Goal: Task Accomplishment & Management: Use online tool/utility

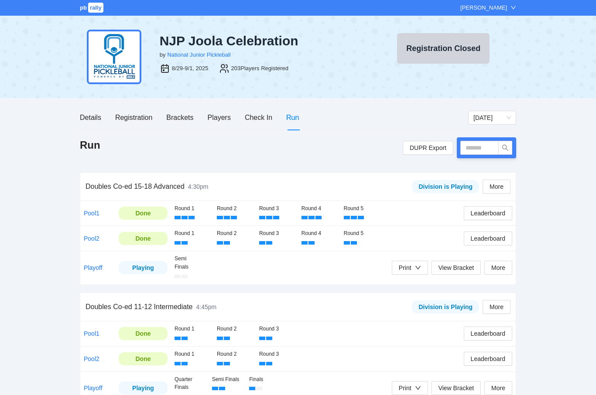
click at [223, 128] on div "Players" at bounding box center [219, 117] width 23 height 25
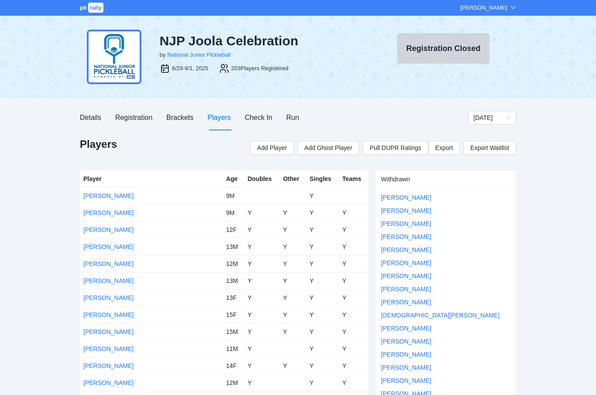
click at [213, 113] on div "Players" at bounding box center [219, 117] width 23 height 11
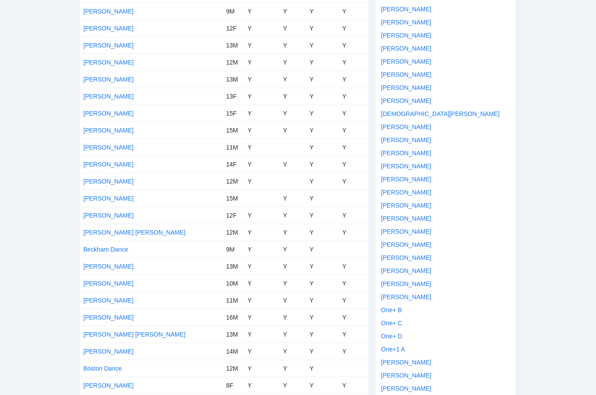
scroll to position [203, 0]
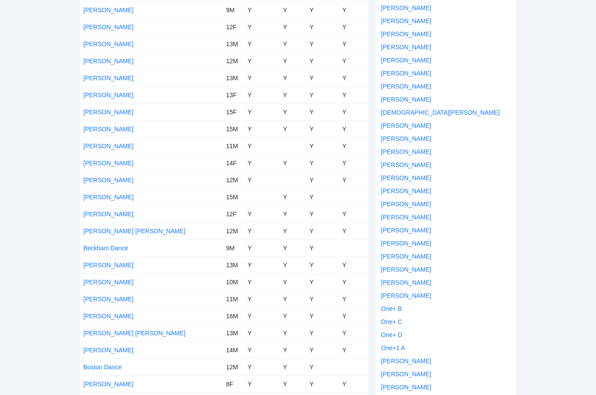
click at [89, 106] on td "[PERSON_NAME]" at bounding box center [151, 111] width 143 height 17
click at [96, 98] on link "[PERSON_NAME]" at bounding box center [108, 95] width 50 height 7
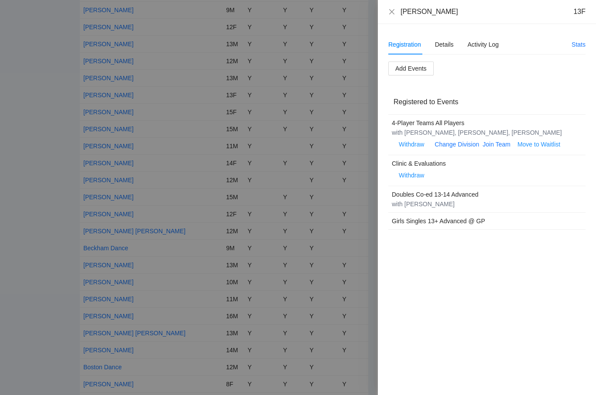
click at [464, 31] on div "Registration Details Activity Log Stats Add Events Registered to Events 4-Playe…" at bounding box center [487, 209] width 218 height 371
click at [450, 46] on div "Details" at bounding box center [444, 45] width 19 height 10
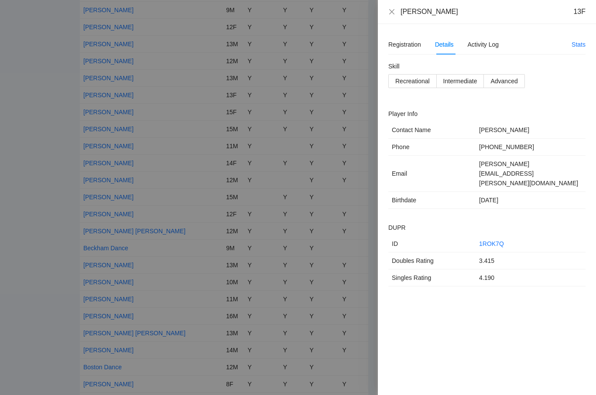
click at [323, 101] on div at bounding box center [298, 197] width 596 height 395
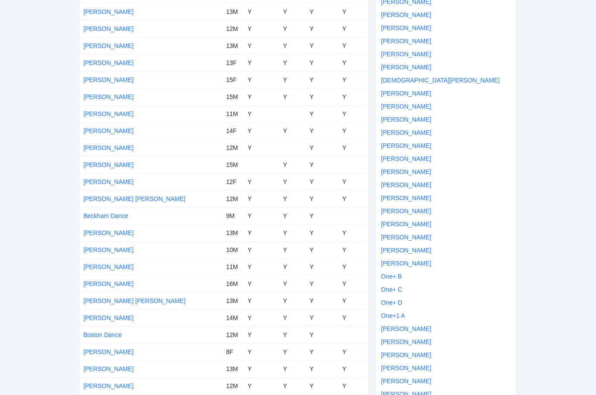
scroll to position [235, 0]
click at [114, 180] on link "[PERSON_NAME]" at bounding box center [108, 181] width 50 height 7
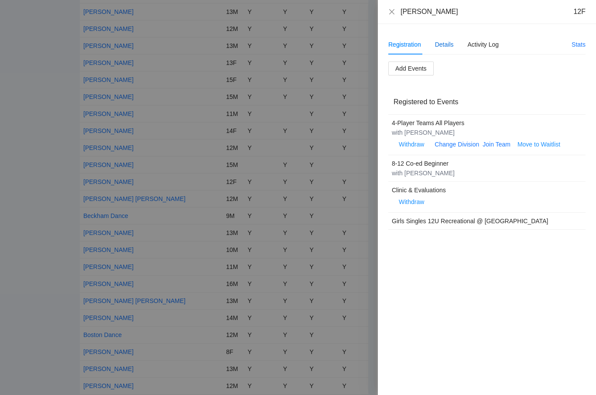
click at [439, 43] on div "Details" at bounding box center [444, 45] width 19 height 10
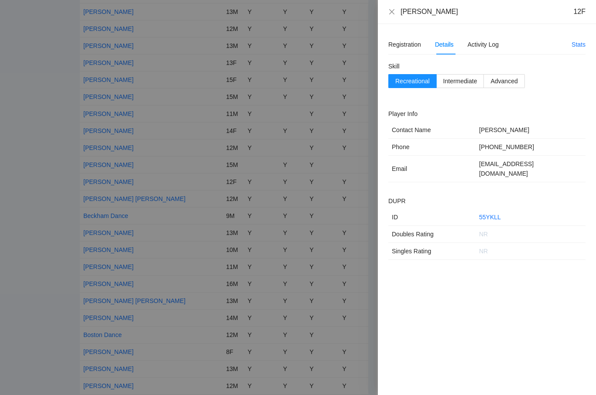
click at [214, 173] on div at bounding box center [298, 197] width 596 height 395
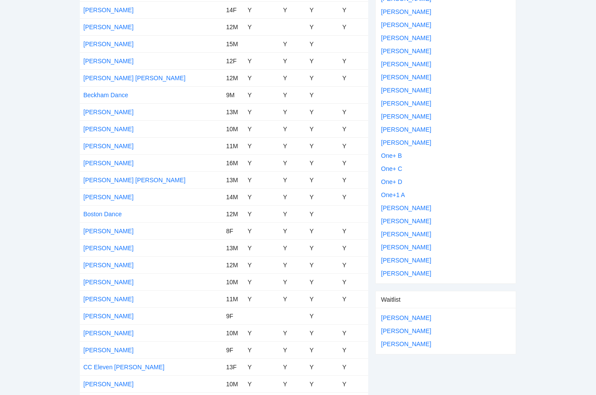
scroll to position [356, 0]
click at [109, 353] on link "[PERSON_NAME]" at bounding box center [108, 350] width 50 height 7
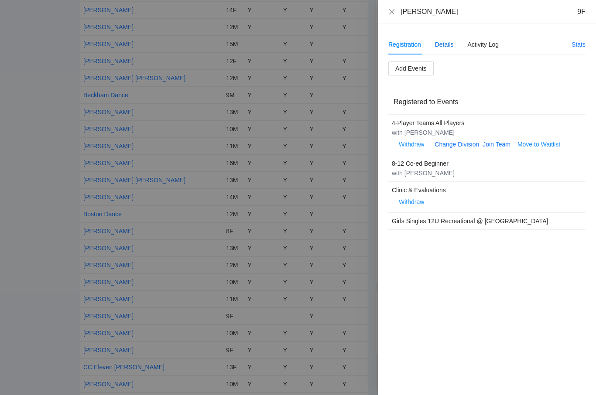
click at [449, 42] on div "Details" at bounding box center [444, 45] width 19 height 10
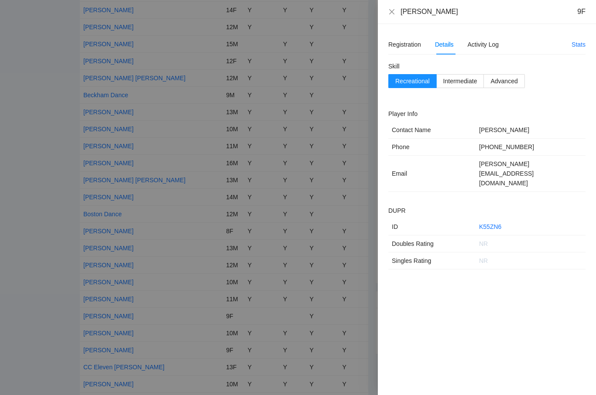
click at [267, 191] on div at bounding box center [298, 197] width 596 height 395
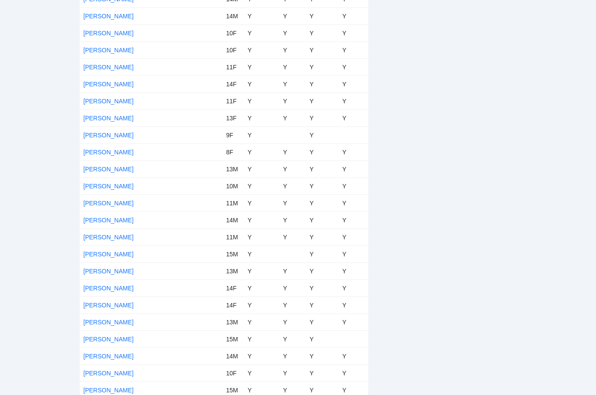
scroll to position [1252, 0]
click at [132, 152] on link "[PERSON_NAME]" at bounding box center [108, 152] width 50 height 7
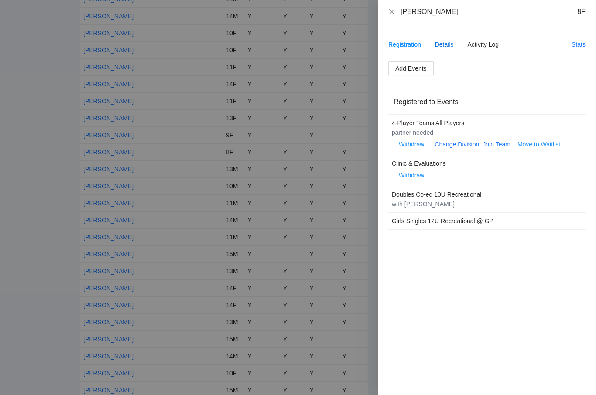
click at [450, 47] on div "Details" at bounding box center [444, 45] width 19 height 10
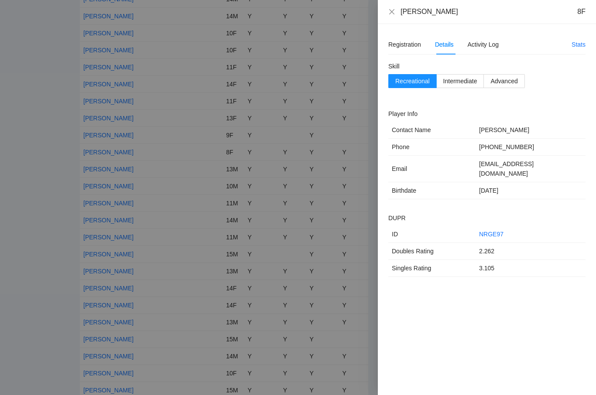
click at [297, 236] on div at bounding box center [298, 197] width 596 height 395
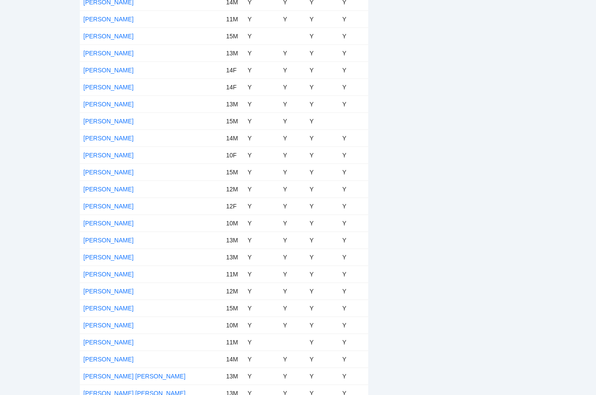
scroll to position [1473, 0]
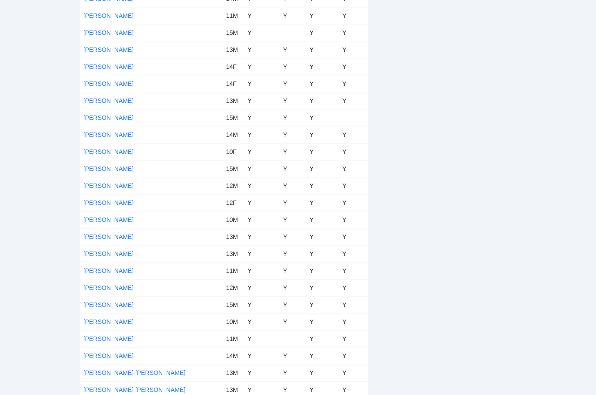
click at [110, 151] on link "[PERSON_NAME]" at bounding box center [108, 151] width 50 height 7
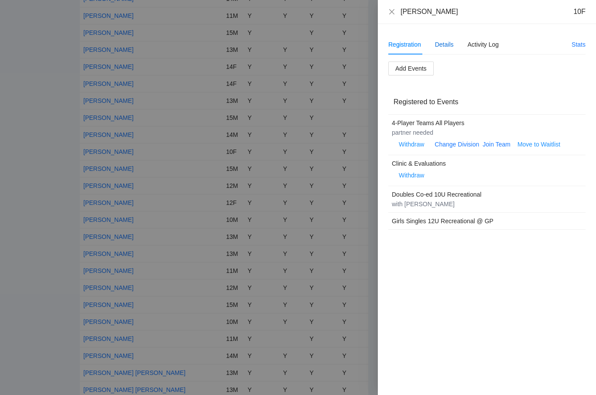
click at [443, 42] on div "Details" at bounding box center [444, 45] width 19 height 10
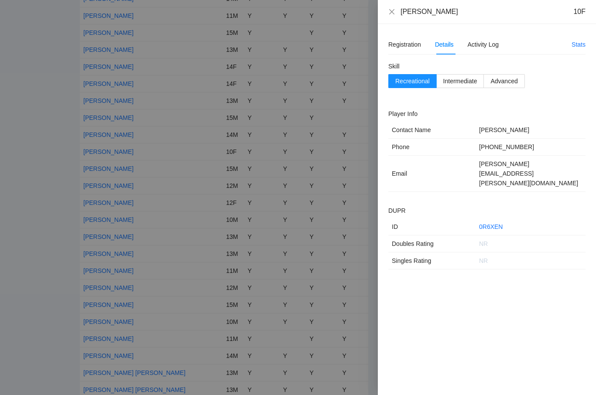
click at [182, 260] on div at bounding box center [298, 197] width 596 height 395
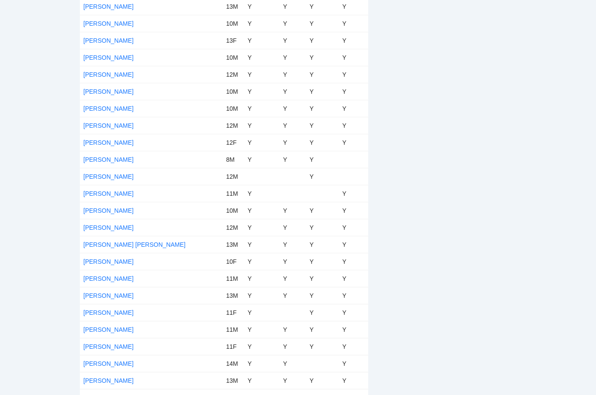
scroll to position [3216, 0]
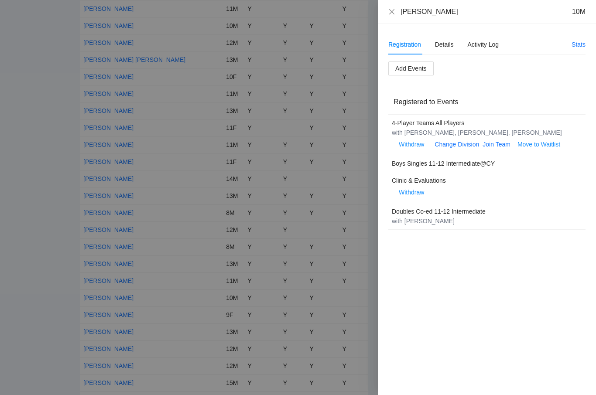
click at [439, 36] on div "Details" at bounding box center [444, 44] width 19 height 20
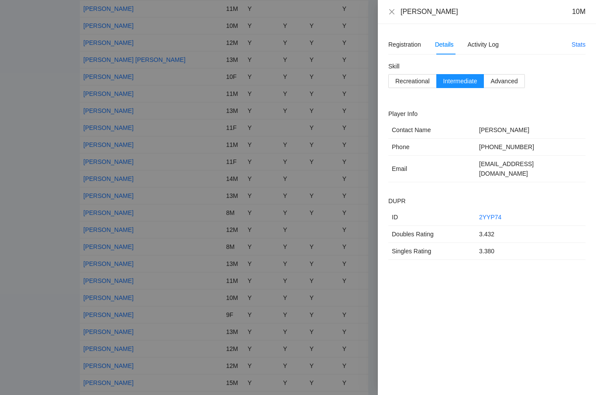
click at [386, 6] on div "Zaichao Xie 10M" at bounding box center [487, 12] width 218 height 24
click at [387, 7] on div "Zaichao Xie 10M" at bounding box center [487, 12] width 218 height 24
click at [389, 12] on icon "close" at bounding box center [391, 11] width 7 height 7
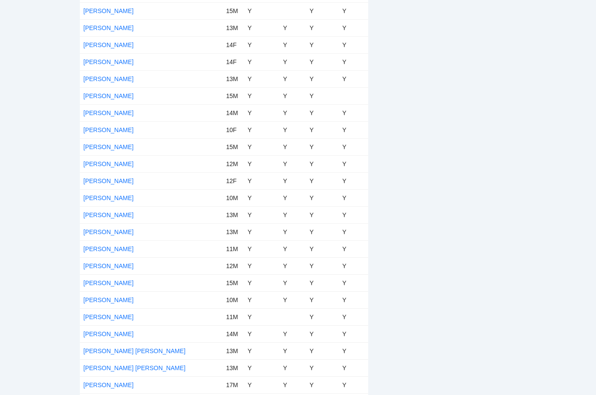
scroll to position [1495, 0]
click at [98, 132] on link "[PERSON_NAME]" at bounding box center [108, 130] width 50 height 7
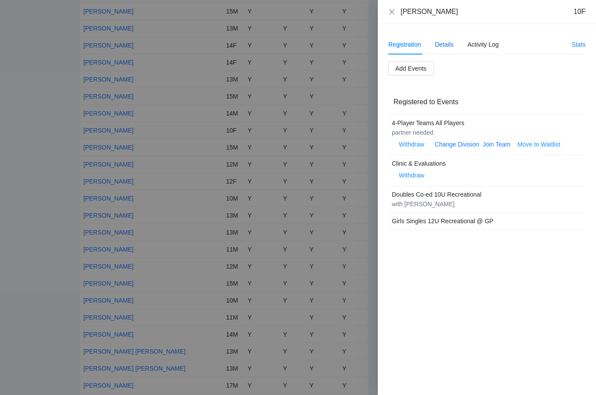
click at [447, 40] on div "Details" at bounding box center [444, 45] width 19 height 10
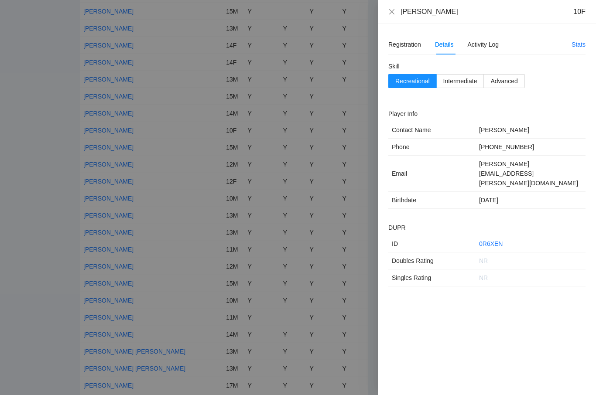
click at [389, 13] on icon "close" at bounding box center [391, 11] width 7 height 7
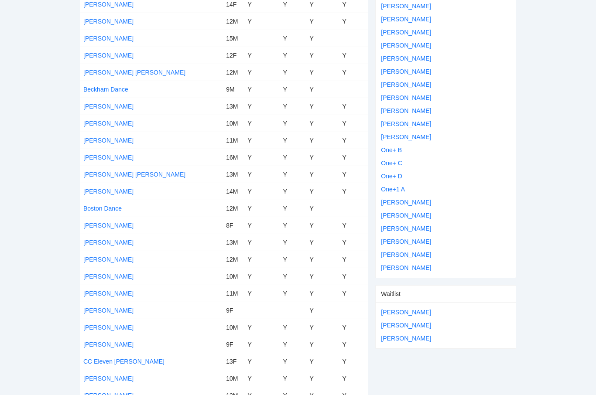
scroll to position [352, 0]
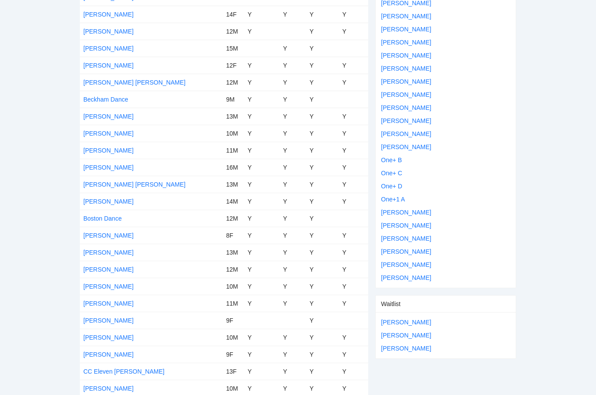
click at [110, 352] on link "[PERSON_NAME]" at bounding box center [108, 354] width 50 height 7
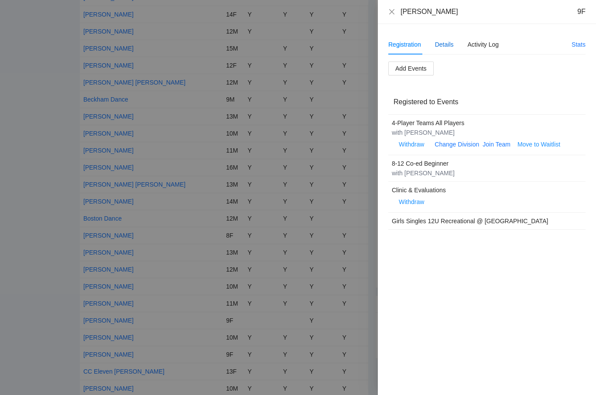
click at [438, 41] on div "Details" at bounding box center [444, 45] width 19 height 10
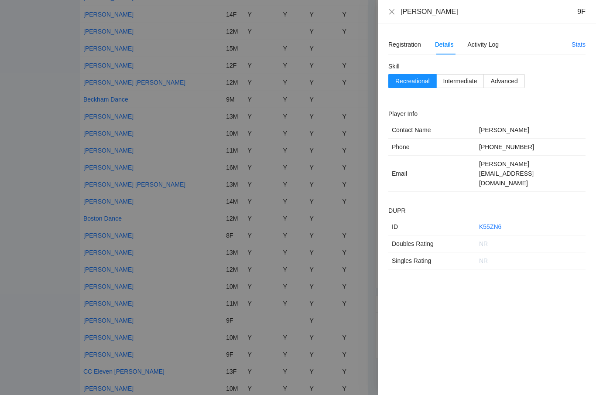
click at [392, 10] on icon "close" at bounding box center [391, 11] width 7 height 7
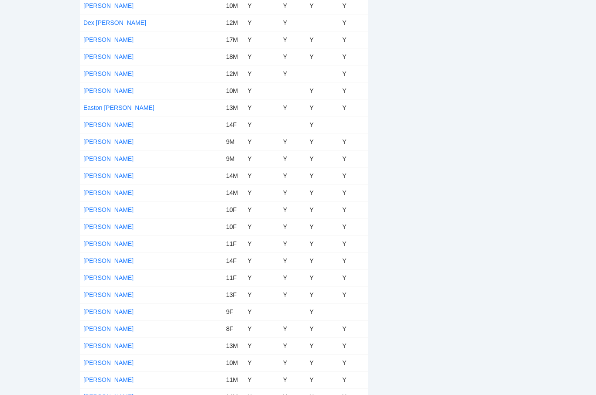
scroll to position [1075, 0]
click at [125, 327] on link "[PERSON_NAME]" at bounding box center [108, 328] width 50 height 7
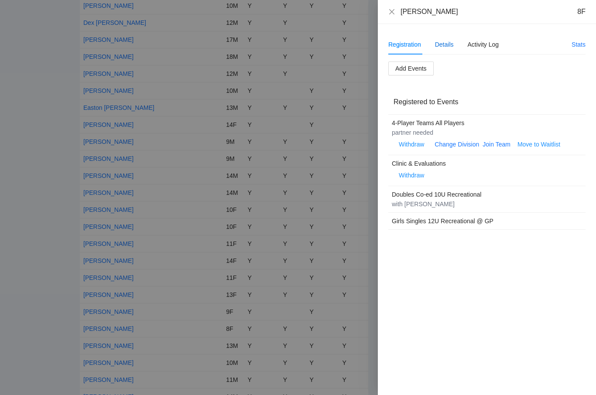
click at [447, 41] on div "Details" at bounding box center [444, 45] width 19 height 10
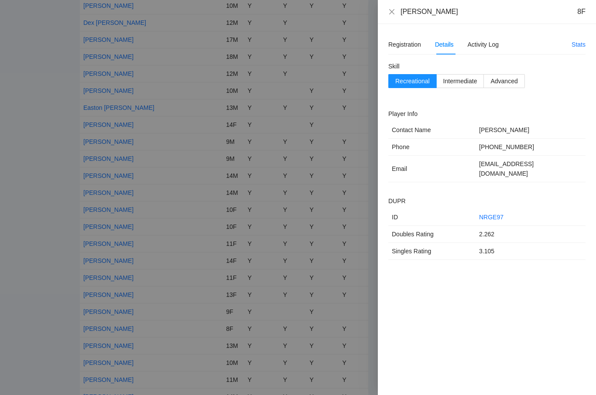
click at [161, 116] on div at bounding box center [298, 197] width 596 height 395
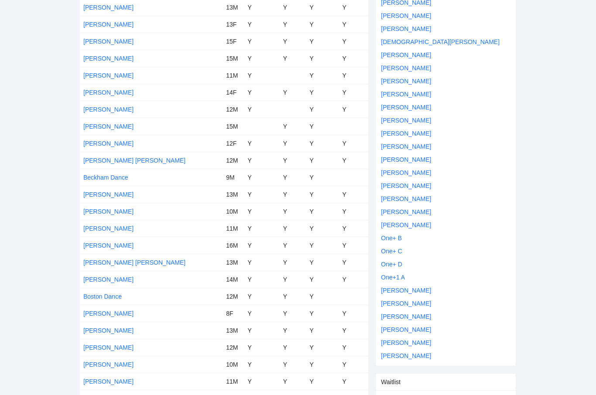
scroll to position [273, 0]
click at [113, 315] on link "[PERSON_NAME]" at bounding box center [108, 314] width 50 height 7
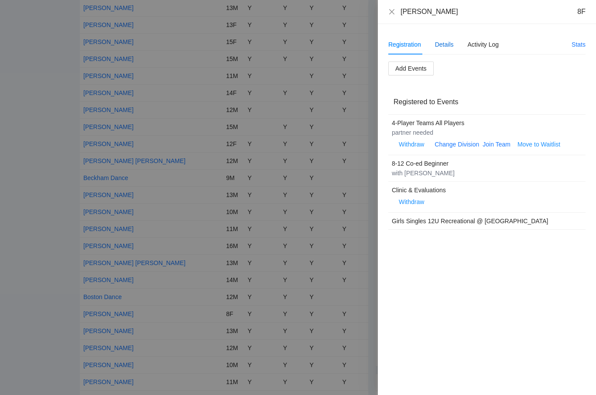
click at [436, 42] on div "Details" at bounding box center [444, 45] width 19 height 10
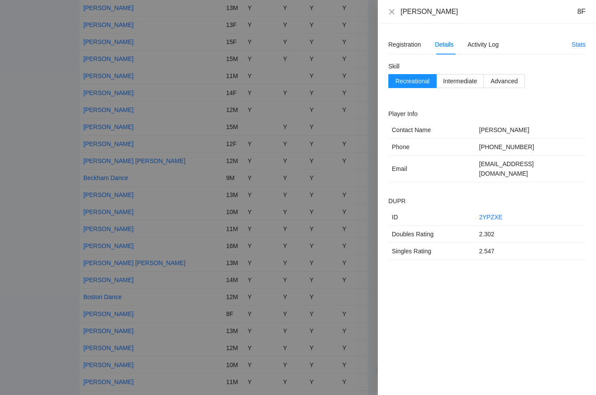
click at [459, 82] on span "Intermediate" at bounding box center [460, 81] width 34 height 7
click at [446, 47] on div "Details" at bounding box center [444, 45] width 19 height 10
click at [209, 176] on div at bounding box center [298, 197] width 596 height 395
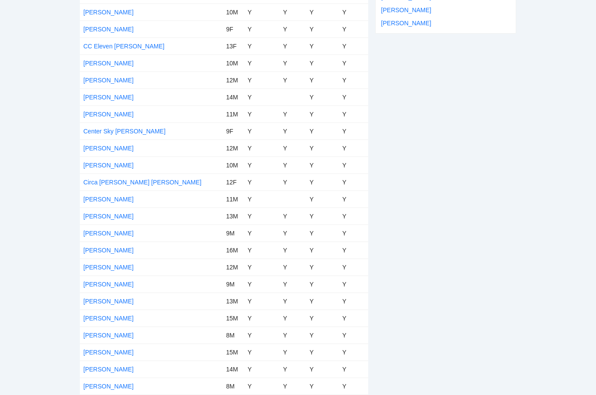
scroll to position [677, 0]
click at [121, 163] on link "[PERSON_NAME]" at bounding box center [108, 165] width 50 height 7
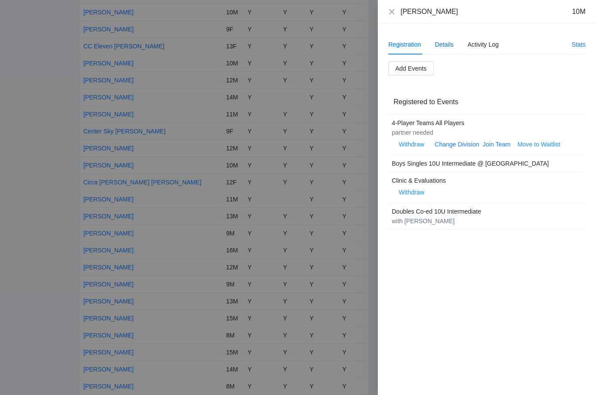
click at [443, 40] on div "Details" at bounding box center [444, 45] width 19 height 10
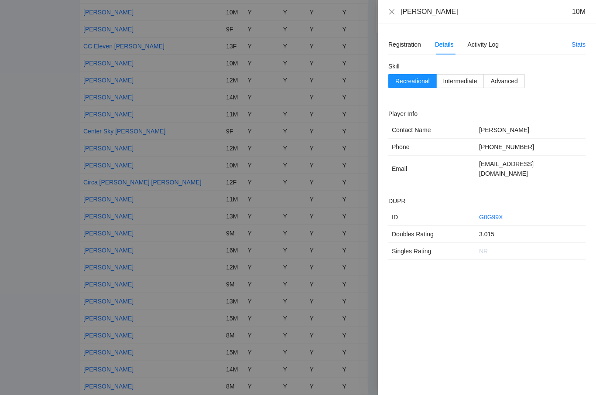
click at [228, 222] on div at bounding box center [298, 197] width 596 height 395
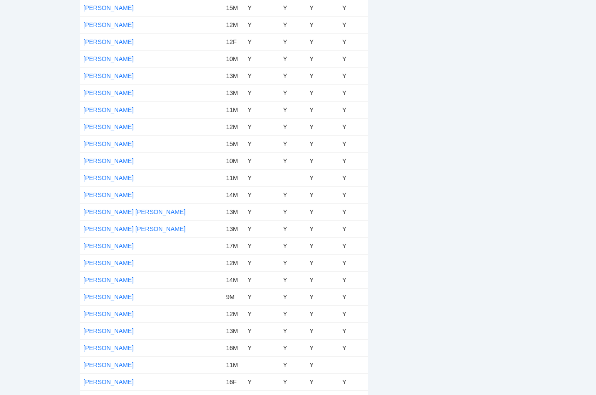
scroll to position [1635, 0]
click at [106, 298] on link "Jake Angulo" at bounding box center [108, 296] width 50 height 7
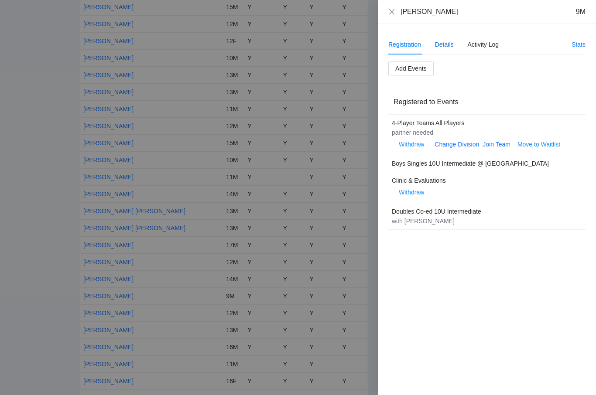
click at [447, 45] on div "Details" at bounding box center [444, 45] width 19 height 10
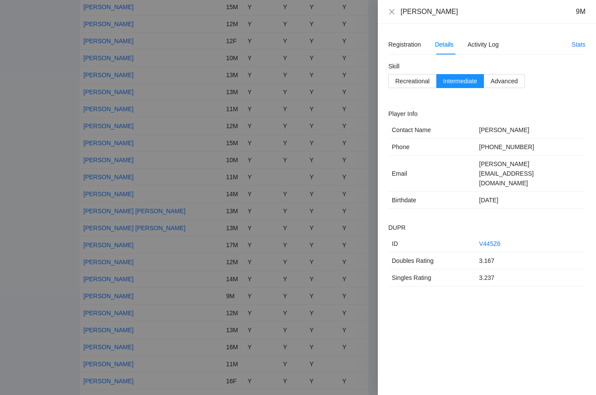
click at [219, 230] on div at bounding box center [298, 197] width 596 height 395
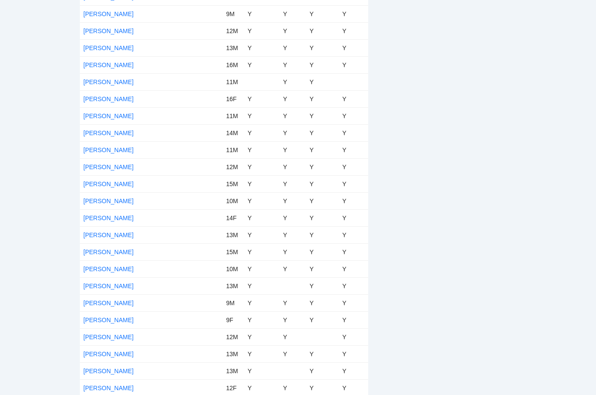
scroll to position [1917, 0]
click at [113, 235] on link "[PERSON_NAME]" at bounding box center [108, 235] width 50 height 7
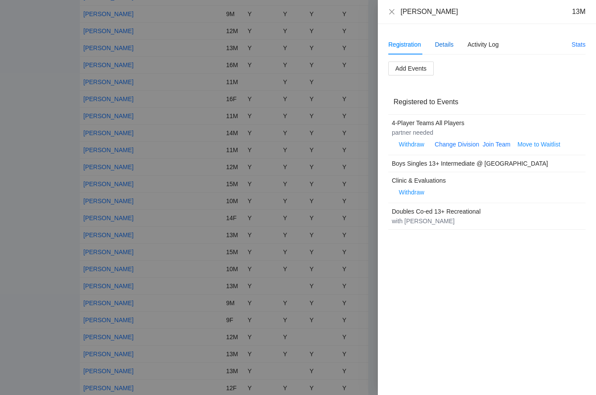
click at [449, 42] on div "Details" at bounding box center [444, 45] width 19 height 10
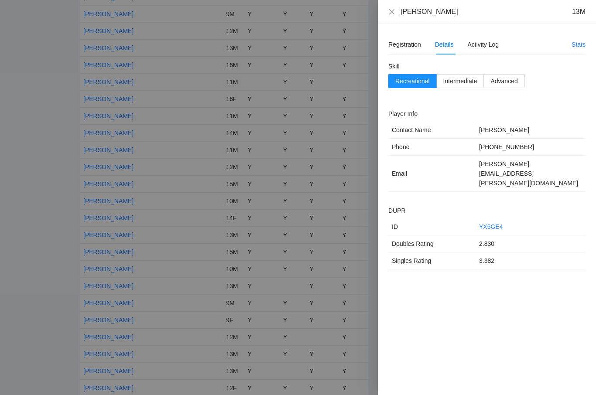
click at [175, 99] on div at bounding box center [298, 197] width 596 height 395
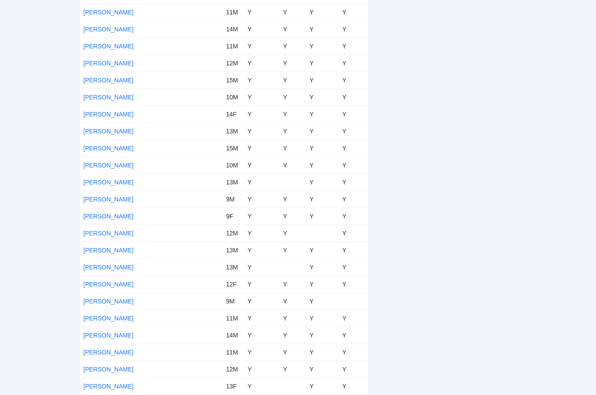
scroll to position [2021, 0]
click at [101, 268] on link "[PERSON_NAME]" at bounding box center [108, 267] width 50 height 7
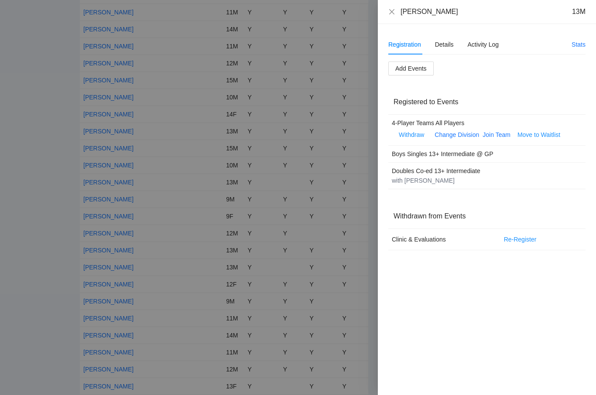
click at [445, 37] on div "Details" at bounding box center [444, 44] width 19 height 20
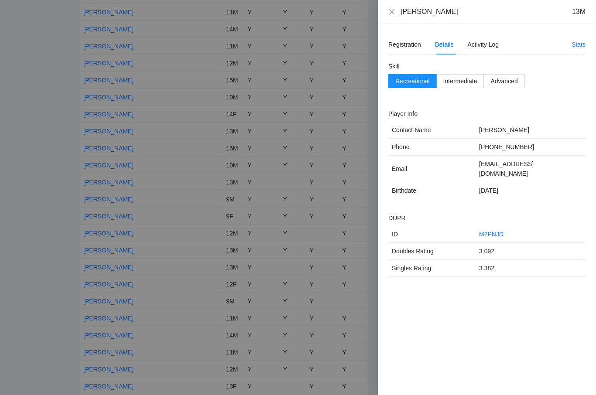
click at [193, 209] on div at bounding box center [298, 197] width 596 height 395
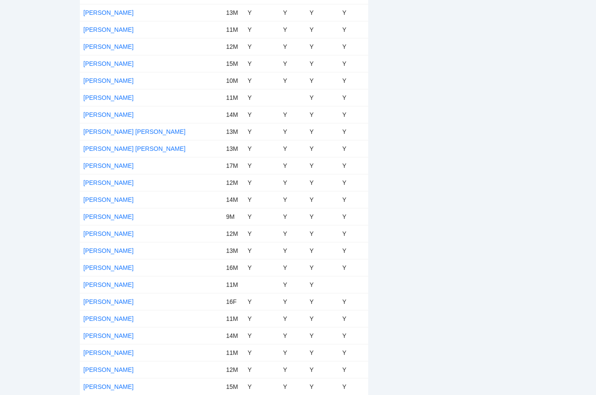
scroll to position [1714, 0]
click at [113, 148] on link "[PERSON_NAME] [PERSON_NAME]" at bounding box center [134, 148] width 102 height 7
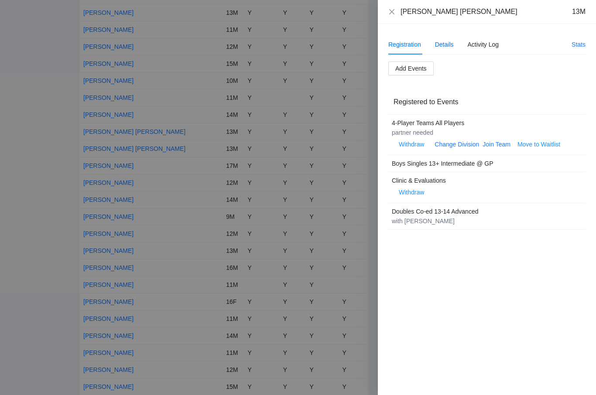
click at [441, 47] on div "Details" at bounding box center [444, 45] width 19 height 10
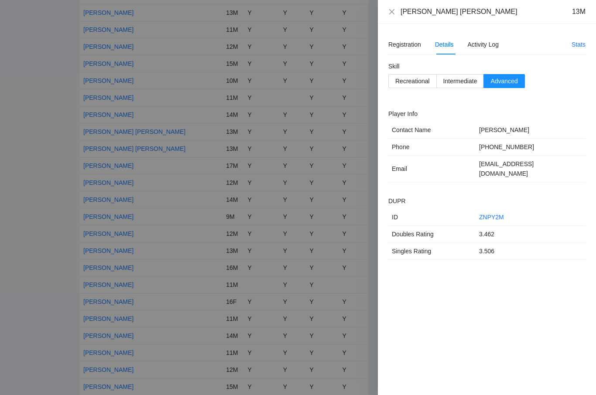
click at [151, 165] on div at bounding box center [298, 197] width 596 height 395
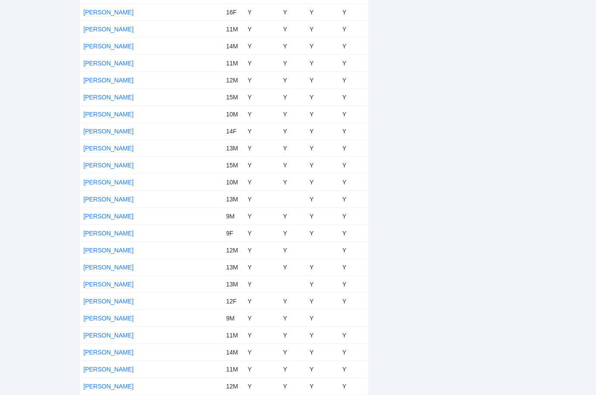
scroll to position [2004, 0]
click at [89, 285] on link "[PERSON_NAME]" at bounding box center [108, 284] width 50 height 7
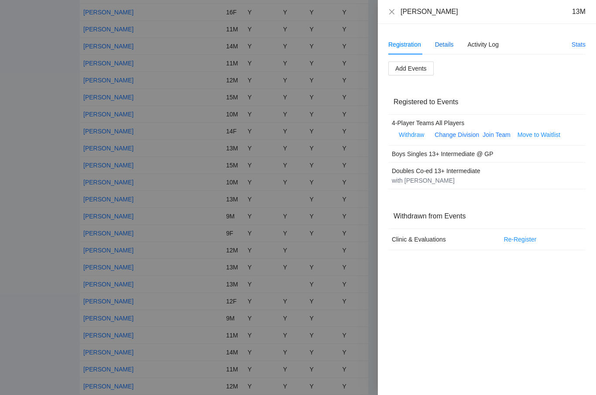
click at [454, 48] on div "Details" at bounding box center [444, 45] width 19 height 10
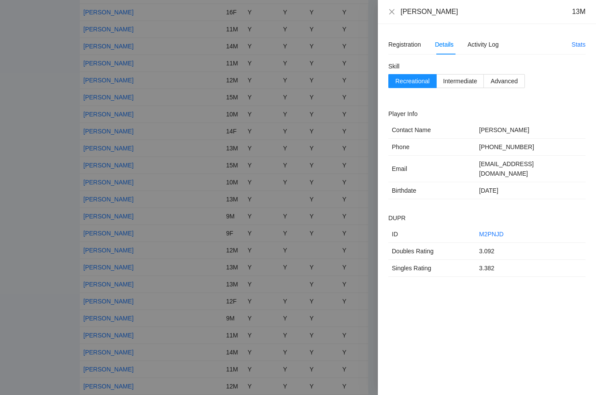
click at [65, 177] on div at bounding box center [298, 197] width 596 height 395
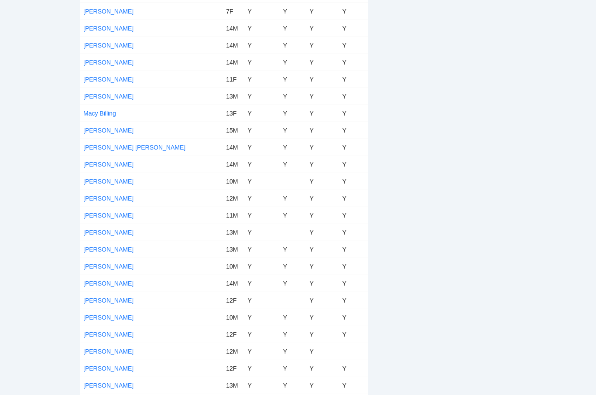
scroll to position [2550, 0]
click at [102, 164] on link "Marco Hoppe" at bounding box center [108, 164] width 50 height 7
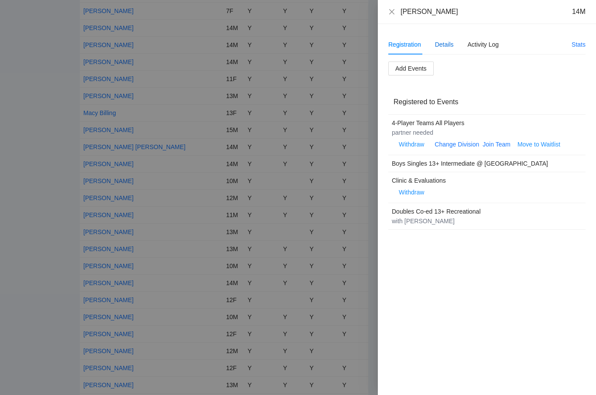
click at [449, 45] on div "Details" at bounding box center [444, 45] width 19 height 10
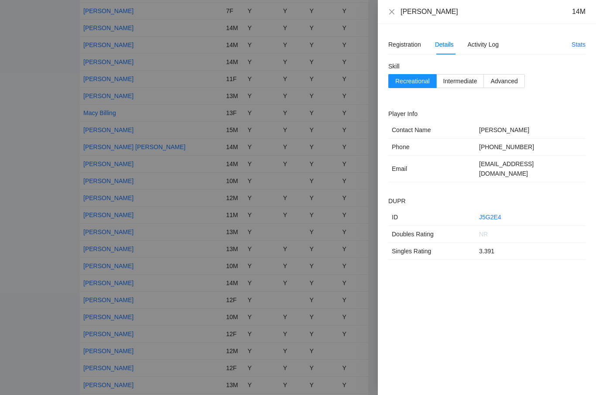
click at [195, 179] on div at bounding box center [298, 197] width 596 height 395
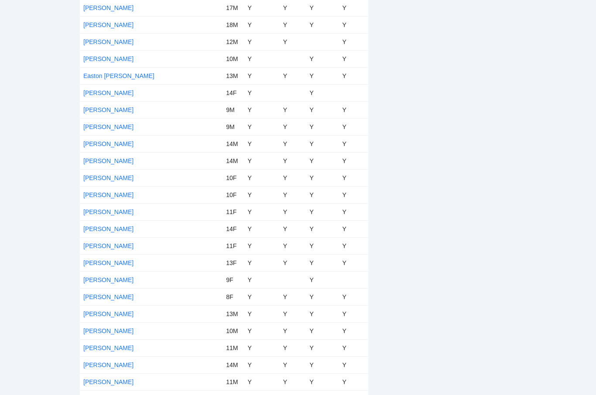
scroll to position [1107, 0]
click at [98, 162] on link "[PERSON_NAME]" at bounding box center [108, 160] width 50 height 7
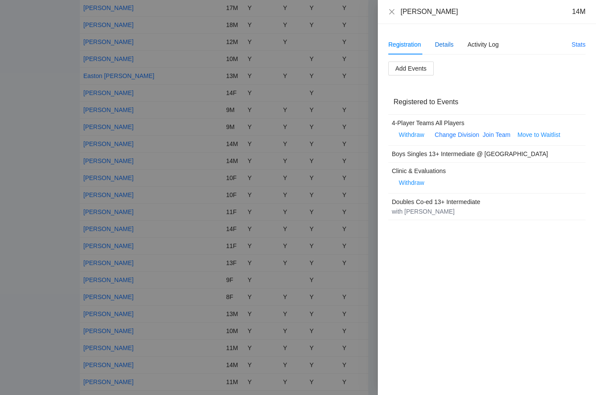
click at [443, 41] on div "Details" at bounding box center [444, 45] width 19 height 10
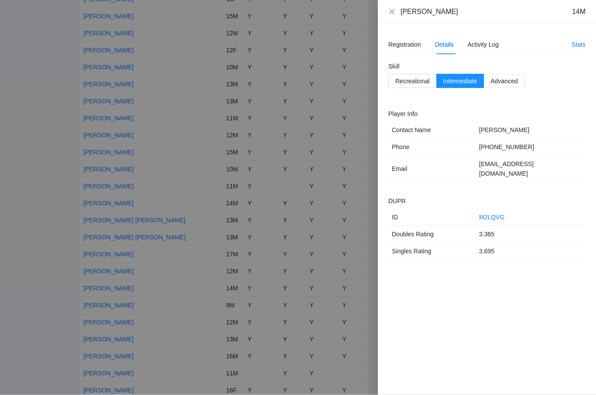
scroll to position [1626, 0]
click at [277, 257] on div at bounding box center [298, 197] width 596 height 395
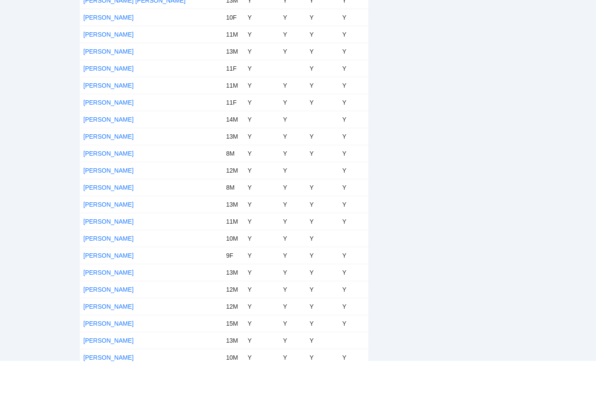
scroll to position [3246, 0]
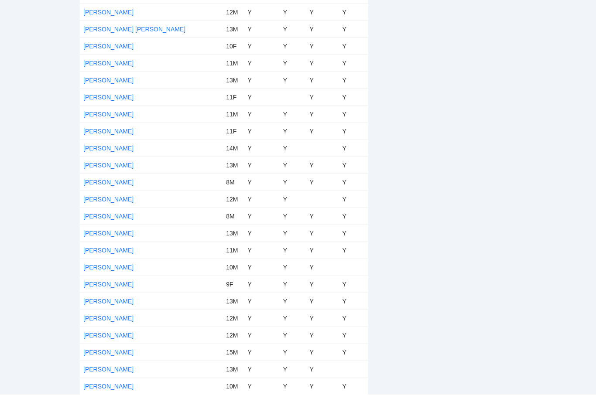
click at [104, 383] on link "[PERSON_NAME]" at bounding box center [108, 386] width 50 height 7
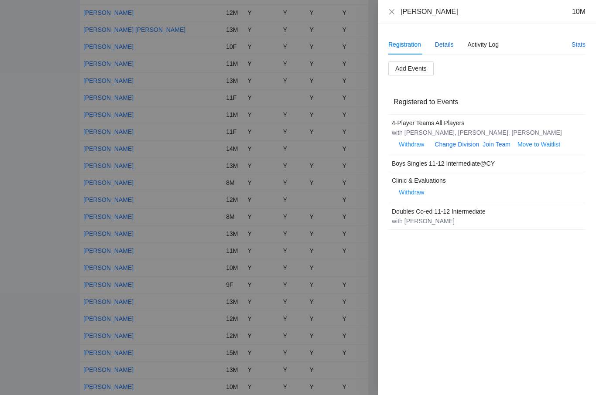
click at [445, 48] on div "Details" at bounding box center [444, 45] width 19 height 10
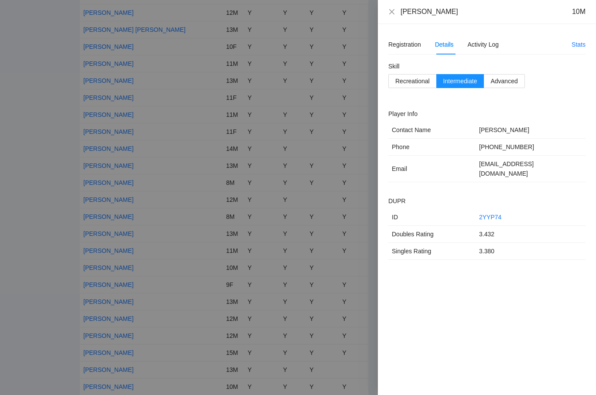
click at [239, 192] on div at bounding box center [298, 197] width 596 height 395
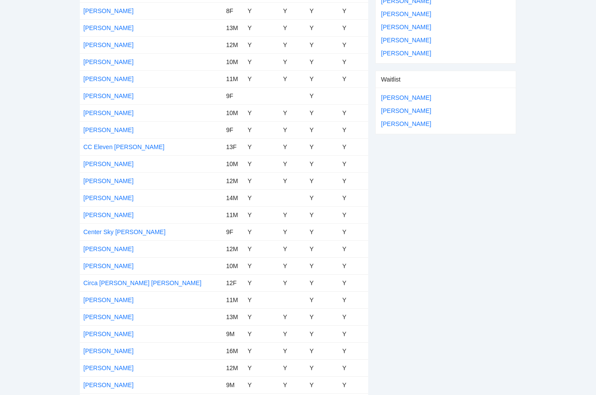
scroll to position [576, 0]
click at [103, 110] on link "[PERSON_NAME]" at bounding box center [108, 112] width 50 height 7
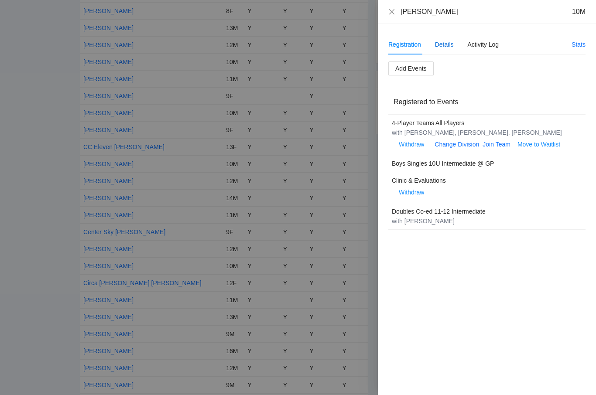
click at [445, 48] on div "Details" at bounding box center [444, 45] width 19 height 10
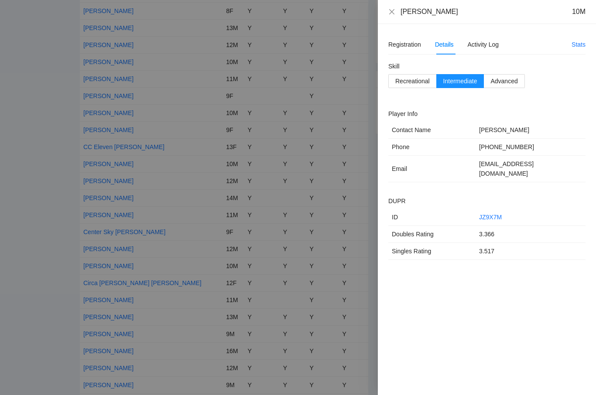
click at [218, 147] on div at bounding box center [298, 197] width 596 height 395
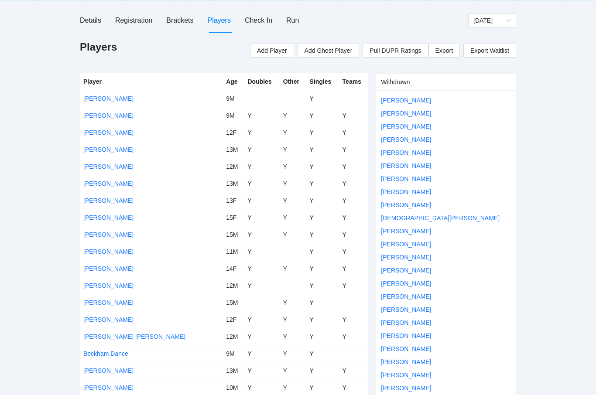
scroll to position [98, 0]
click at [118, 287] on link "[PERSON_NAME]" at bounding box center [108, 285] width 50 height 7
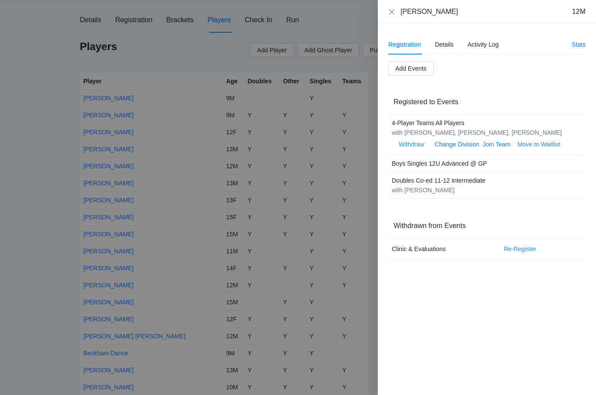
click at [461, 44] on div "Registration Details Activity Log" at bounding box center [443, 44] width 110 height 20
click at [454, 41] on div "Details" at bounding box center [444, 45] width 19 height 10
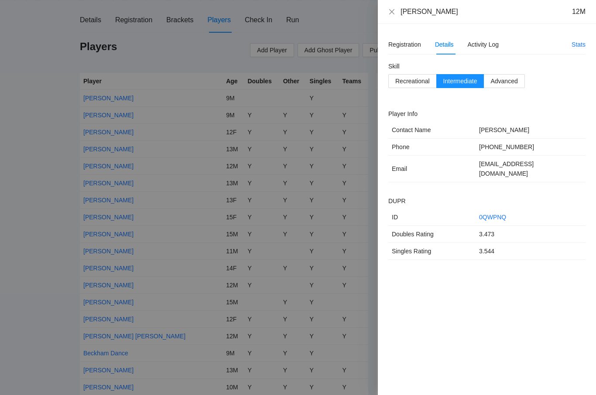
click at [237, 190] on div at bounding box center [298, 197] width 596 height 395
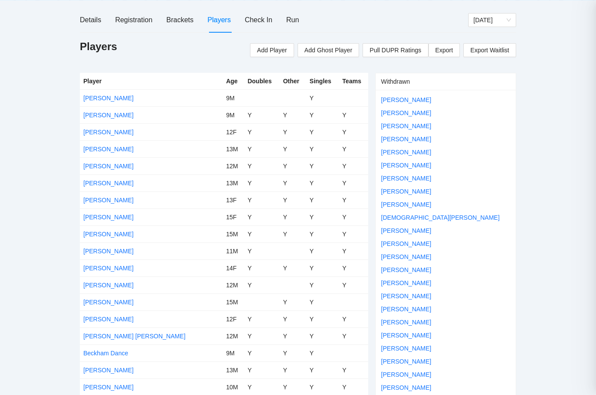
click at [177, 283] on td "[PERSON_NAME]" at bounding box center [151, 285] width 143 height 17
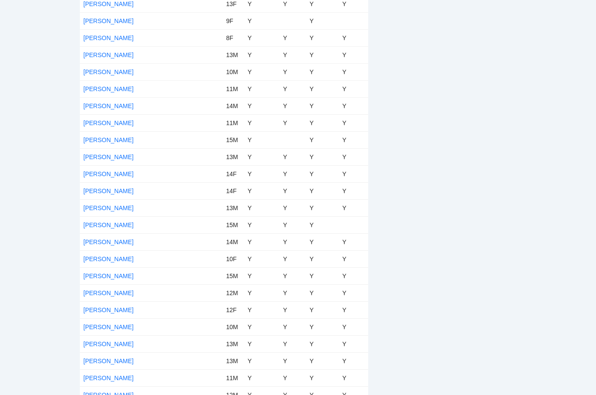
scroll to position [1366, 0]
click at [105, 139] on link "[PERSON_NAME]" at bounding box center [108, 140] width 50 height 7
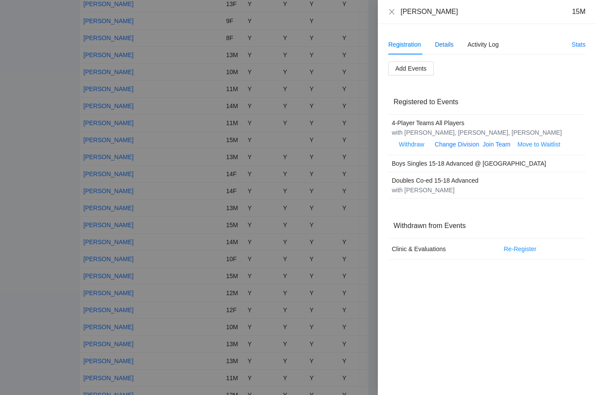
click at [436, 41] on div "Details" at bounding box center [444, 45] width 19 height 10
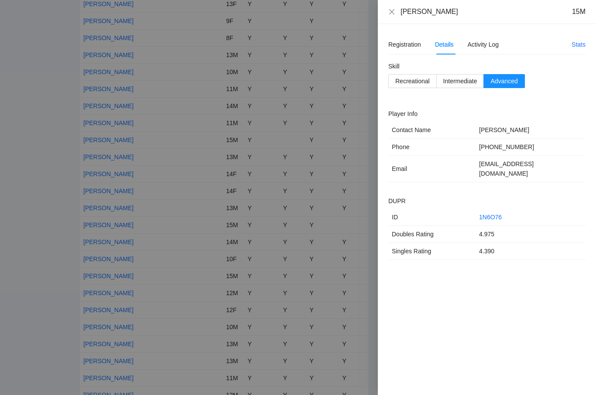
click at [255, 168] on div at bounding box center [298, 197] width 596 height 395
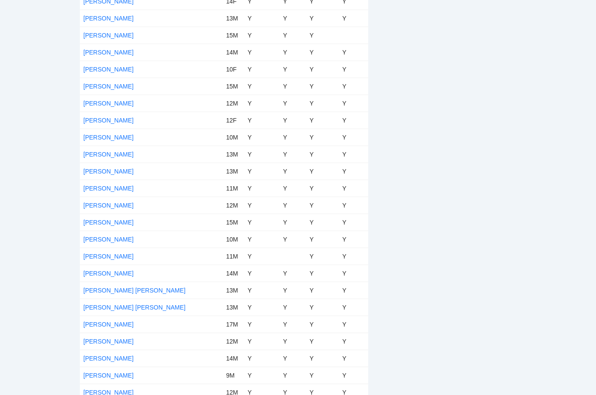
scroll to position [1558, 0]
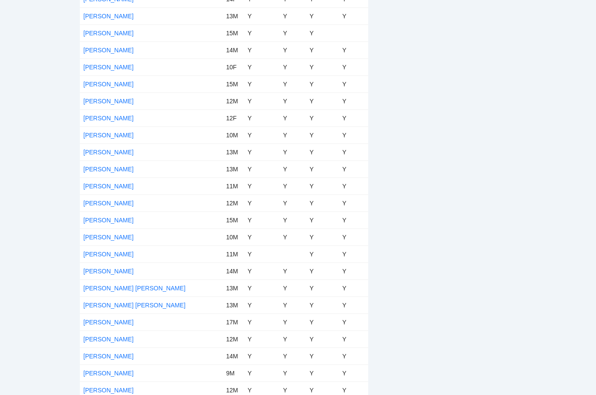
click at [119, 305] on link "[PERSON_NAME] [PERSON_NAME]" at bounding box center [134, 305] width 102 height 7
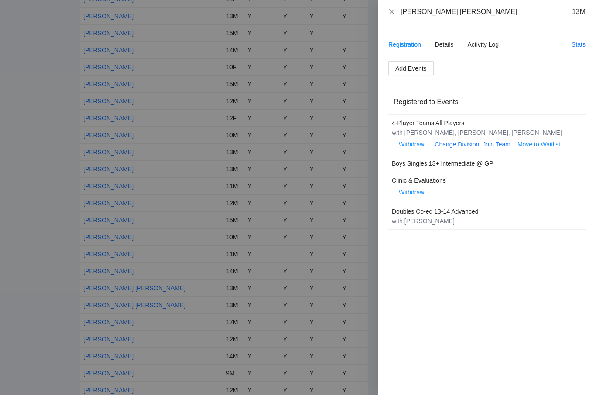
click at [233, 227] on div at bounding box center [298, 197] width 596 height 395
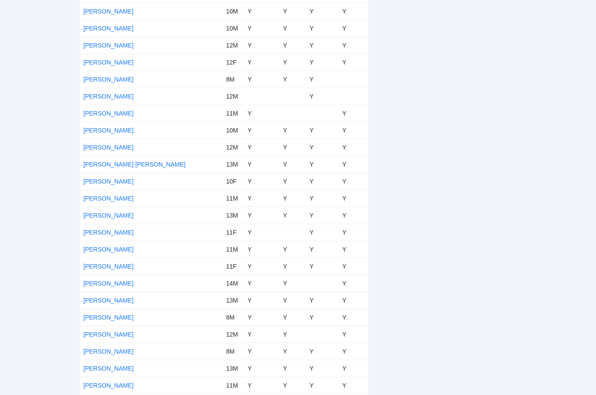
scroll to position [3216, 0]
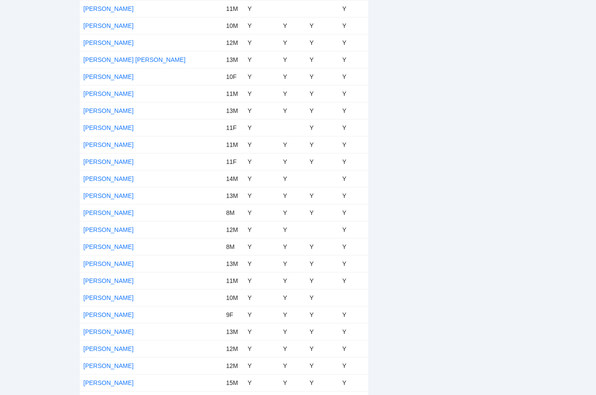
click at [111, 348] on link "[PERSON_NAME]" at bounding box center [108, 349] width 50 height 7
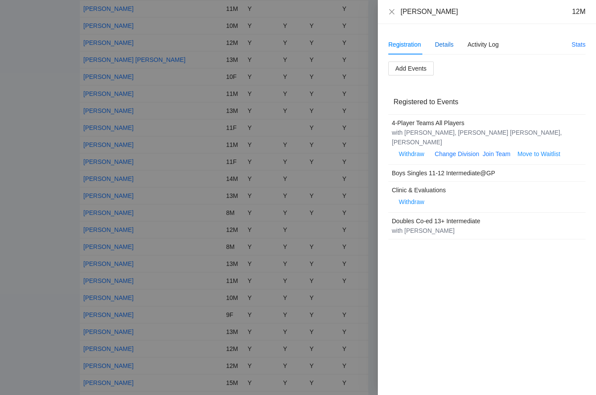
click at [444, 45] on div "Details" at bounding box center [444, 45] width 19 height 10
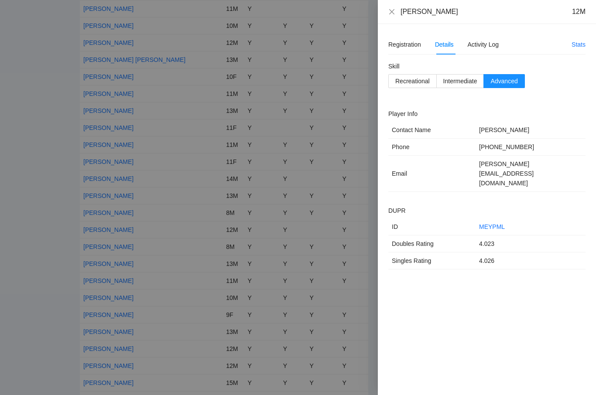
click at [73, 294] on div at bounding box center [298, 197] width 596 height 395
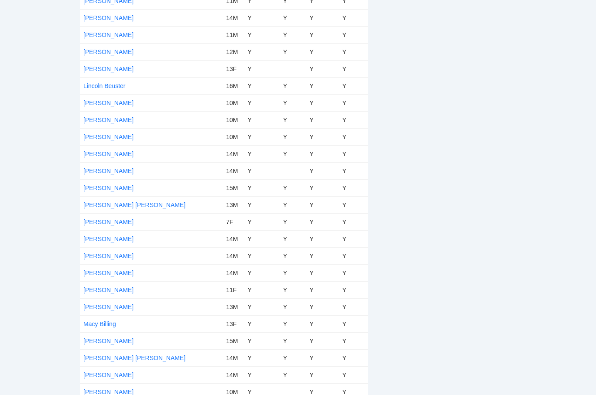
scroll to position [2341, 0]
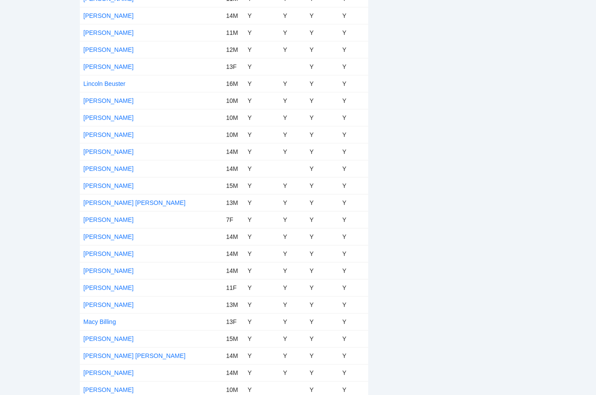
click at [105, 285] on link "[PERSON_NAME]" at bounding box center [108, 287] width 50 height 7
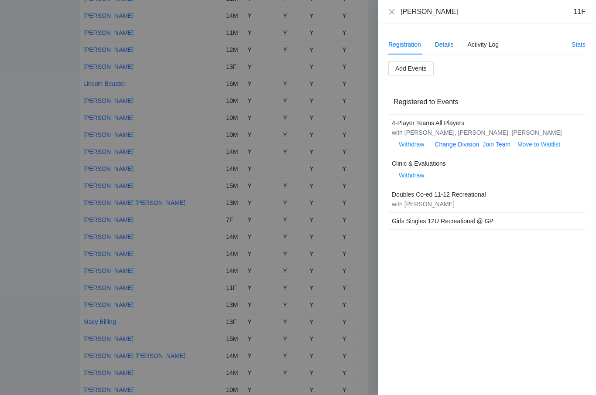
click at [449, 40] on div "Details" at bounding box center [444, 45] width 19 height 10
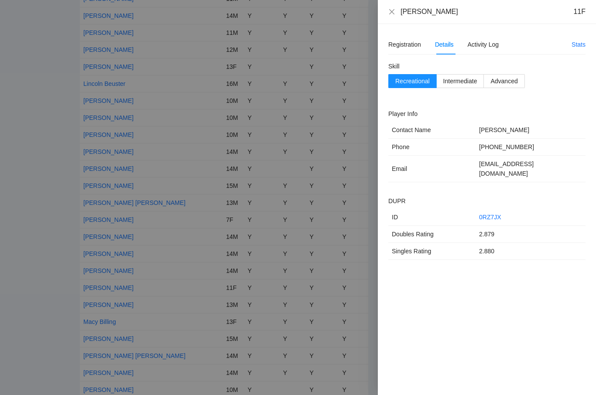
click at [267, 195] on div at bounding box center [298, 197] width 596 height 395
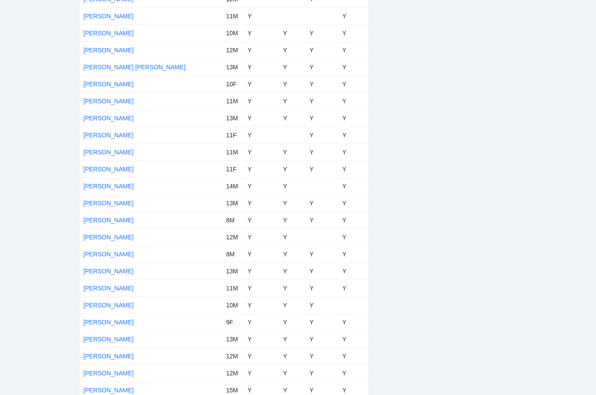
scroll to position [3216, 0]
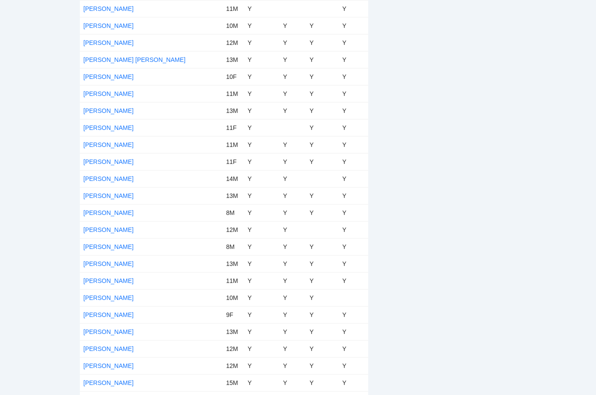
click at [117, 179] on link "[PERSON_NAME]" at bounding box center [108, 178] width 50 height 7
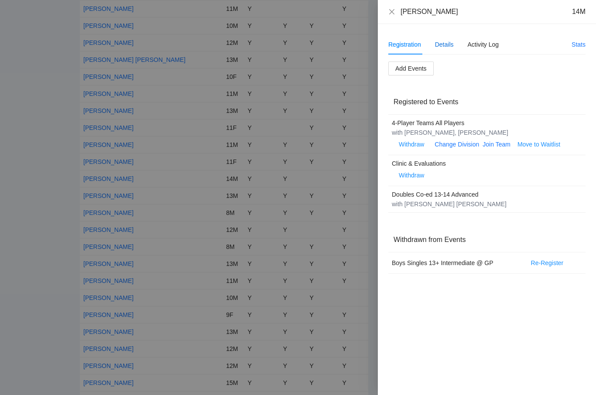
click at [443, 48] on div "Details" at bounding box center [444, 45] width 19 height 10
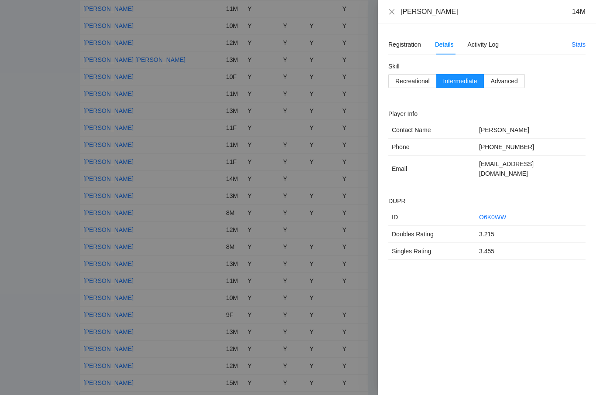
click at [230, 150] on div at bounding box center [298, 197] width 596 height 395
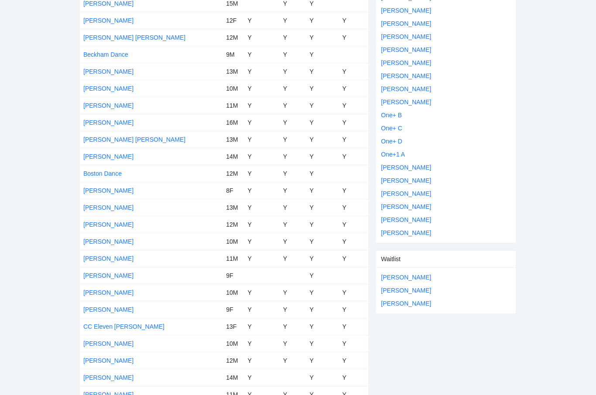
scroll to position [396, 0]
click at [109, 122] on link "[PERSON_NAME]" at bounding box center [108, 123] width 50 height 7
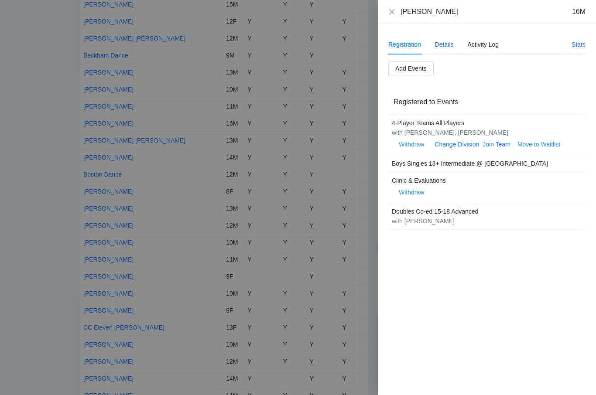
click at [451, 44] on div "Details" at bounding box center [444, 45] width 19 height 10
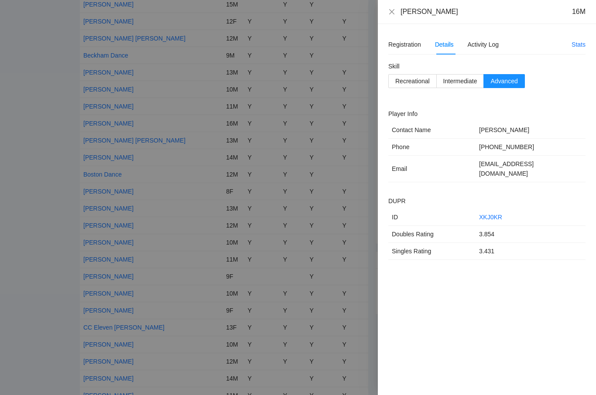
click at [245, 163] on div at bounding box center [298, 197] width 596 height 395
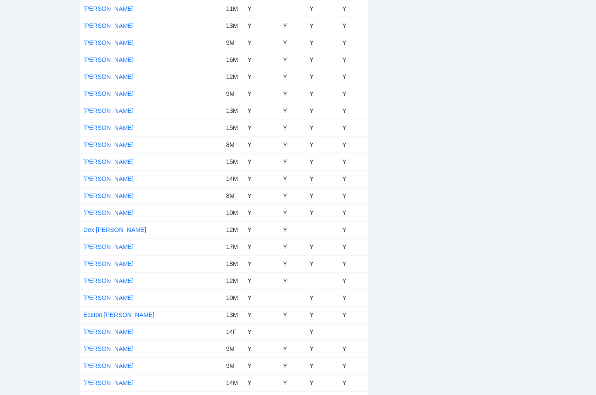
scroll to position [865, 0]
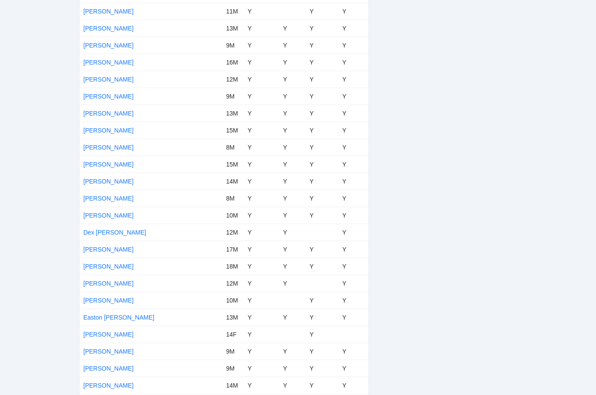
click at [119, 164] on link "[PERSON_NAME]" at bounding box center [108, 164] width 50 height 7
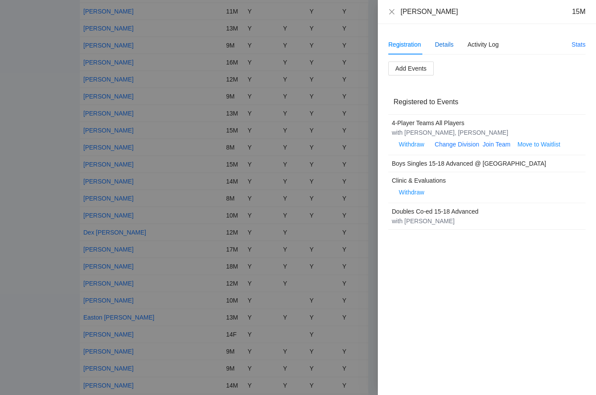
click at [443, 41] on div "Details" at bounding box center [444, 45] width 19 height 10
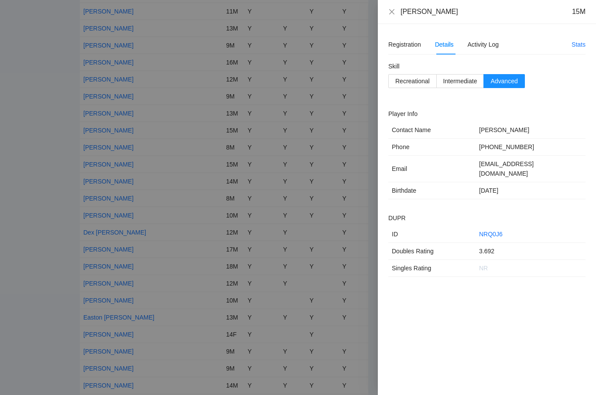
click at [181, 132] on div at bounding box center [298, 197] width 596 height 395
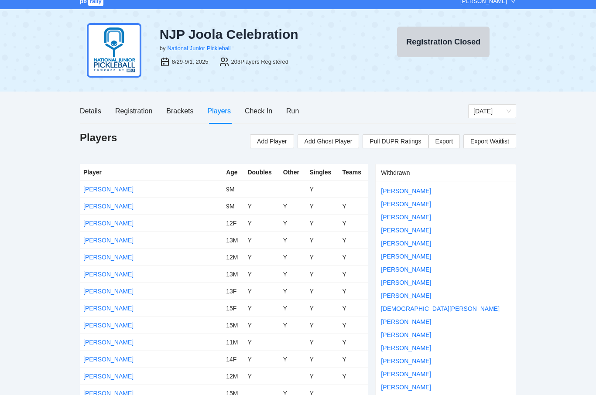
scroll to position [0, 0]
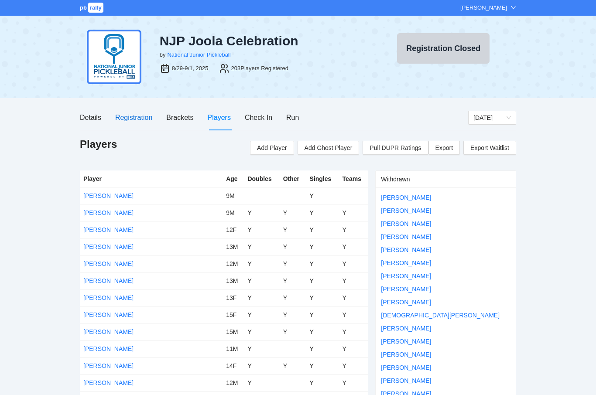
click at [135, 120] on div "Registration" at bounding box center [133, 117] width 37 height 11
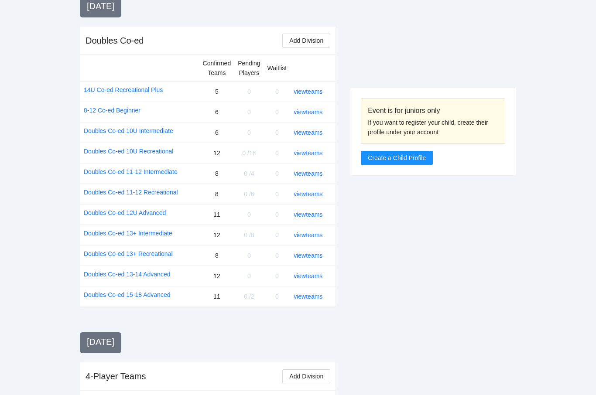
scroll to position [1098, 0]
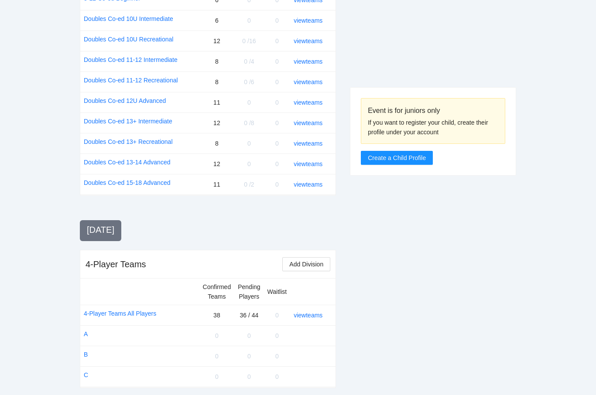
click at [110, 309] on link "4-Player Teams All Players" at bounding box center [120, 314] width 72 height 10
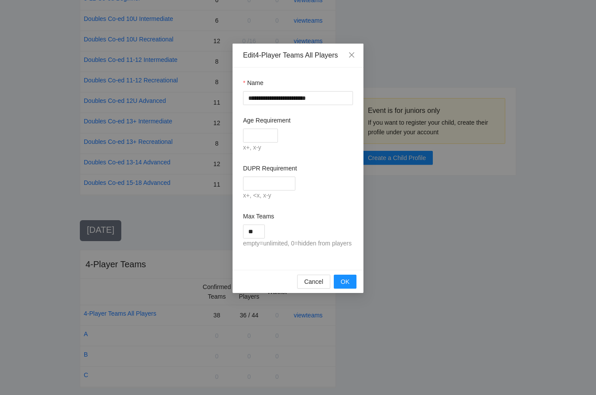
click at [394, 283] on div "**********" at bounding box center [298, 197] width 596 height 395
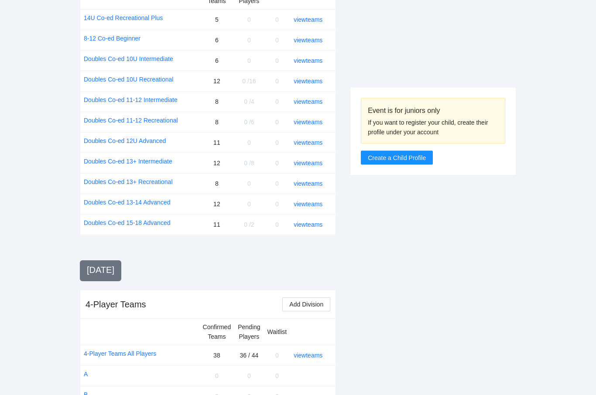
click at [307, 352] on link "view teams" at bounding box center [308, 355] width 29 height 7
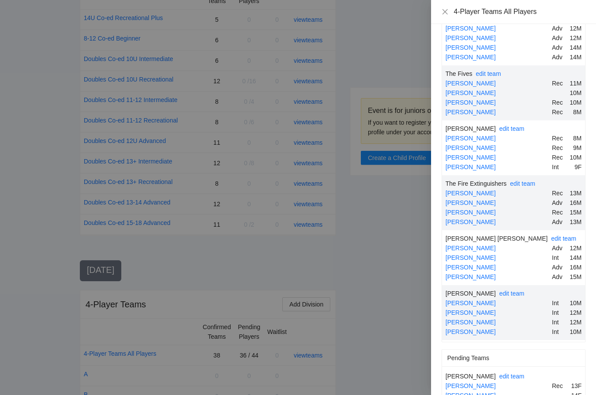
scroll to position [2299, 0]
click at [384, 37] on div at bounding box center [298, 197] width 596 height 395
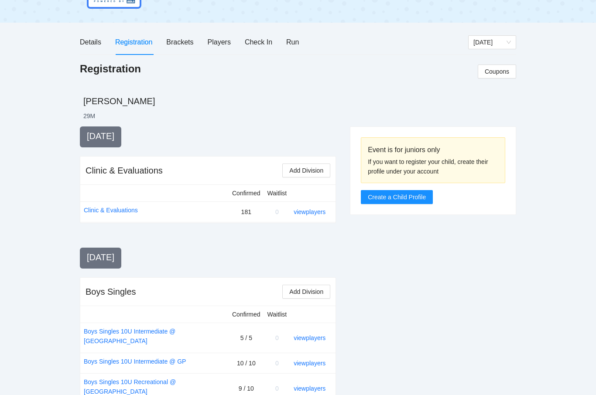
scroll to position [0, 0]
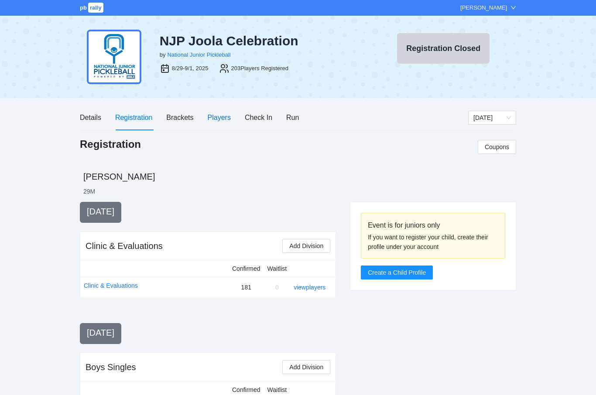
click at [224, 120] on div "Players" at bounding box center [219, 117] width 23 height 11
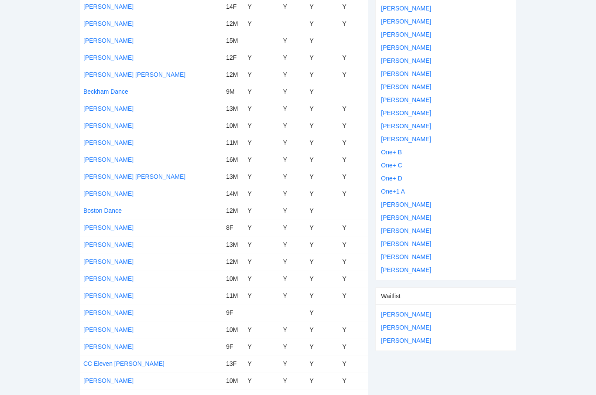
scroll to position [372, 0]
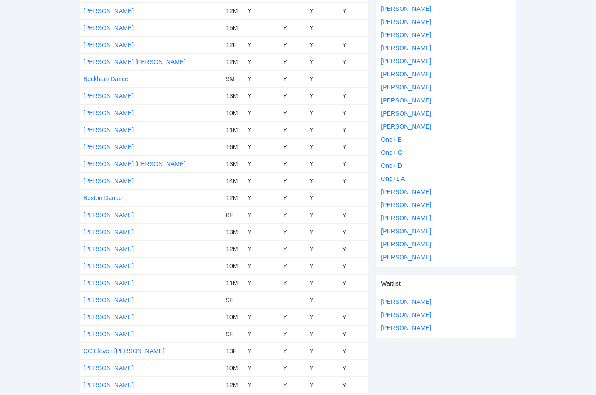
click at [102, 144] on link "[PERSON_NAME]" at bounding box center [108, 147] width 50 height 7
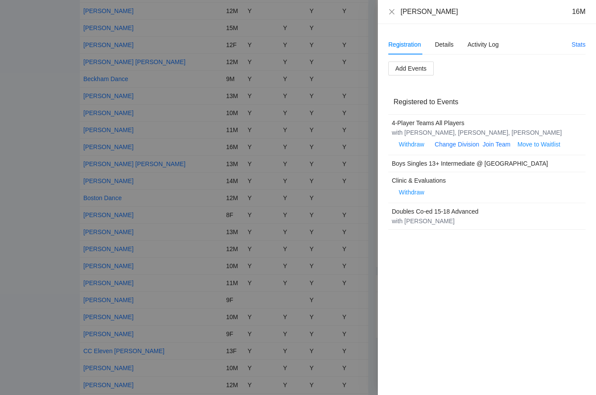
click at [157, 231] on div at bounding box center [298, 197] width 596 height 395
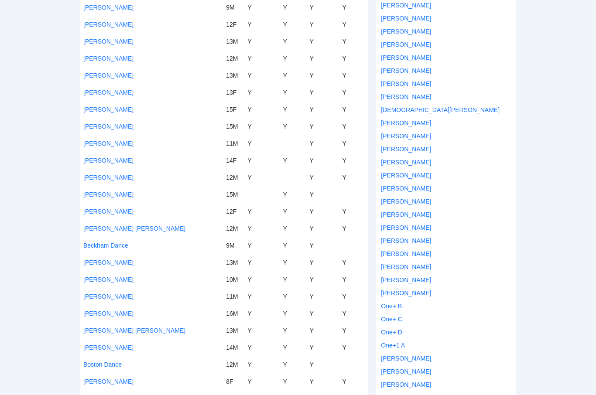
scroll to position [0, 0]
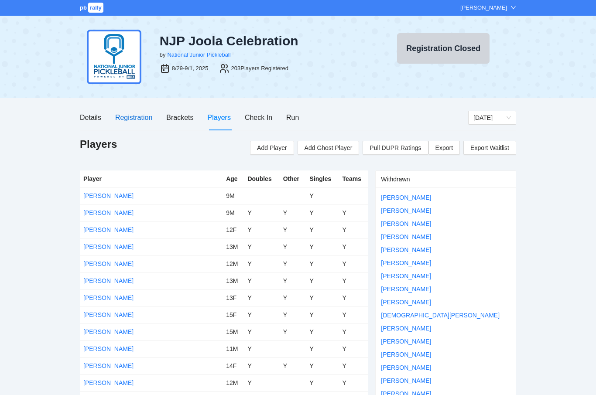
click at [133, 118] on div "Registration" at bounding box center [133, 117] width 37 height 11
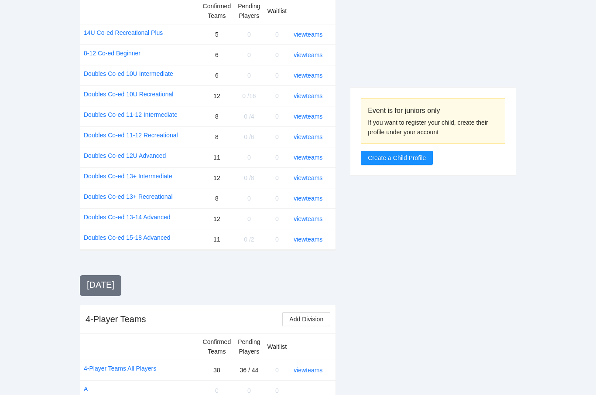
scroll to position [1098, 0]
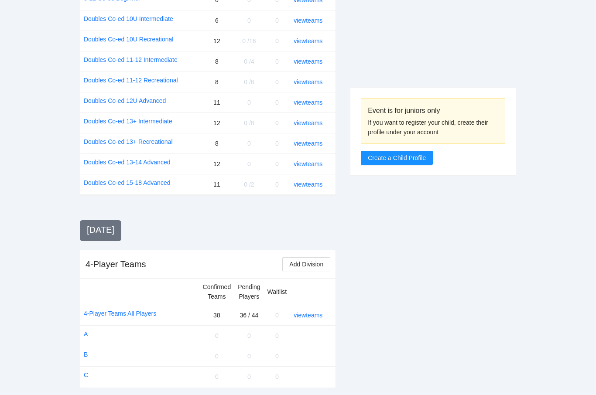
click at [302, 312] on link "view teams" at bounding box center [308, 315] width 29 height 7
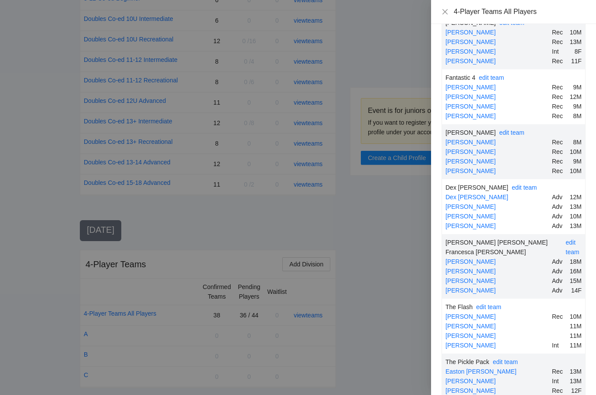
scroll to position [552, 0]
click at [370, 255] on div at bounding box center [298, 197] width 596 height 395
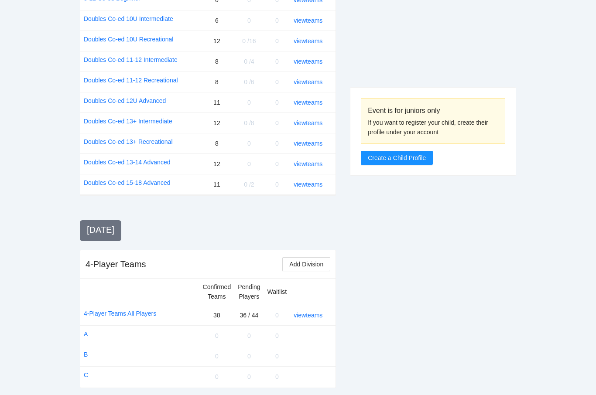
click at [314, 312] on link "view teams" at bounding box center [308, 315] width 29 height 7
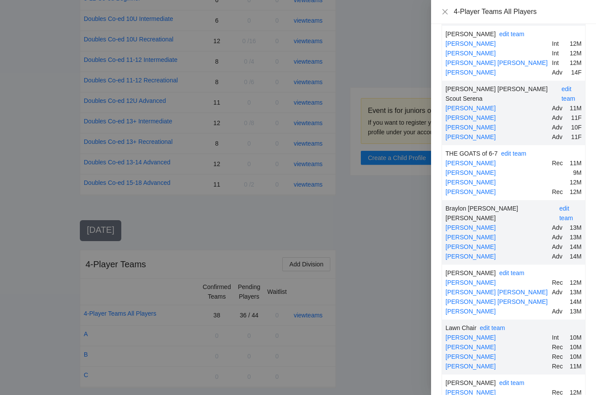
scroll to position [137, 0]
click at [414, 299] on div at bounding box center [298, 197] width 596 height 395
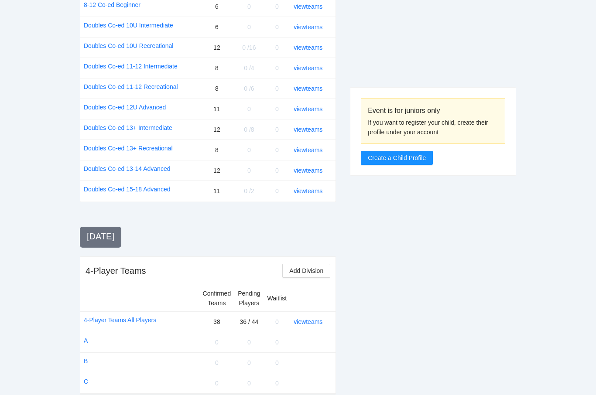
scroll to position [1090, 0]
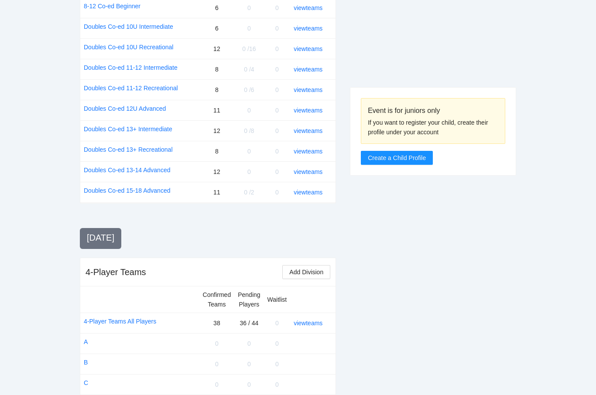
click at [309, 320] on link "view teams" at bounding box center [308, 323] width 29 height 7
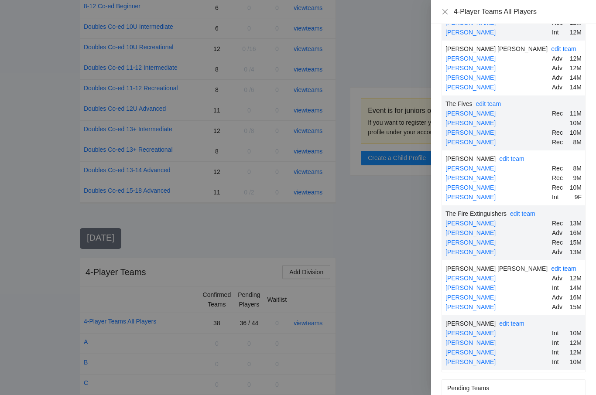
scroll to position [2268, 0]
click at [388, 236] on div at bounding box center [298, 197] width 596 height 395
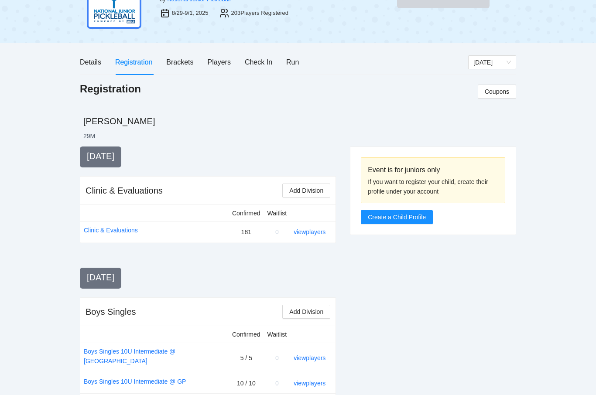
scroll to position [0, 0]
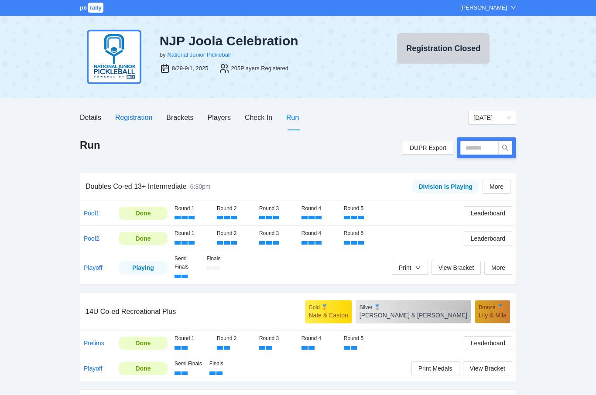
click at [129, 122] on div "Registration" at bounding box center [133, 117] width 37 height 11
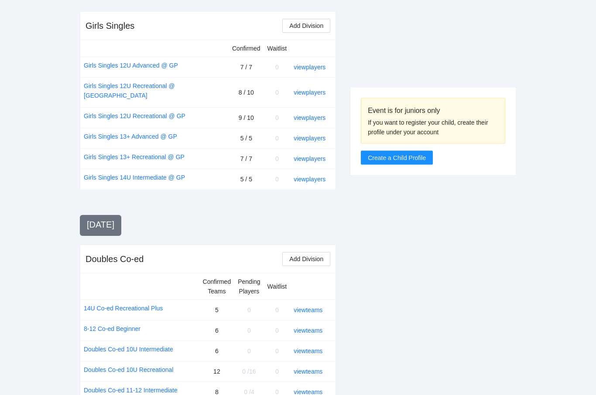
scroll to position [1098, 0]
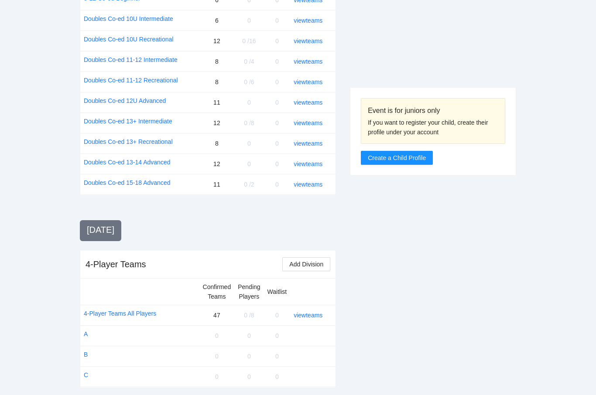
click at [309, 312] on link "view teams" at bounding box center [308, 315] width 29 height 7
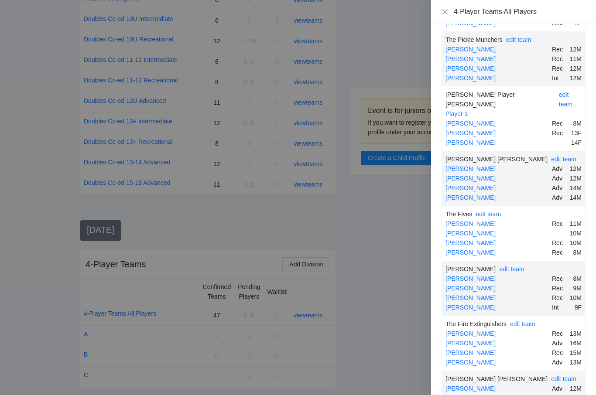
scroll to position [2223, 0]
click at [369, 300] on div at bounding box center [298, 197] width 596 height 395
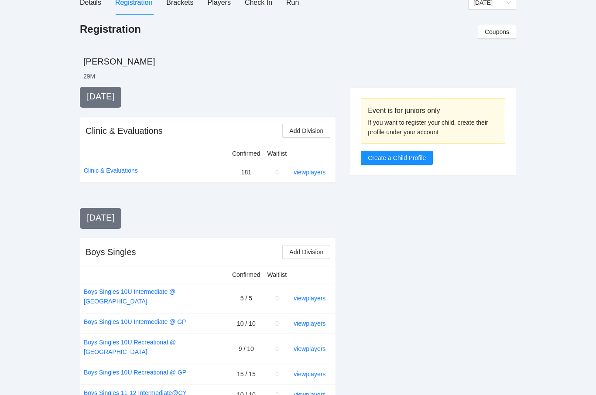
scroll to position [0, 0]
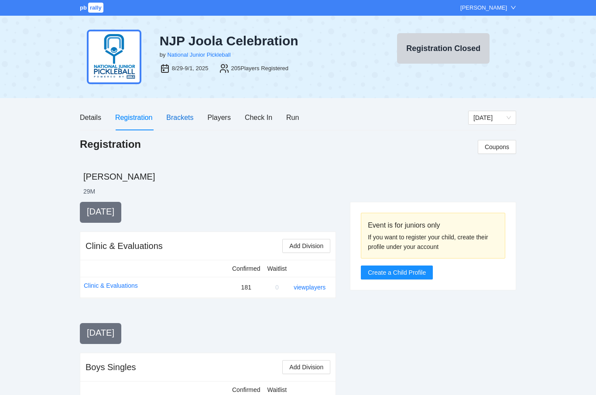
click at [188, 115] on div "Brackets" at bounding box center [179, 117] width 27 height 11
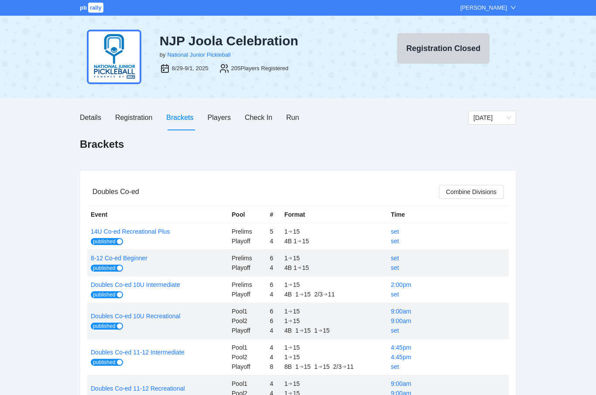
click at [496, 115] on span "[DATE]" at bounding box center [492, 117] width 38 height 13
click at [491, 168] on div "[DATE]" at bounding box center [492, 163] width 48 height 14
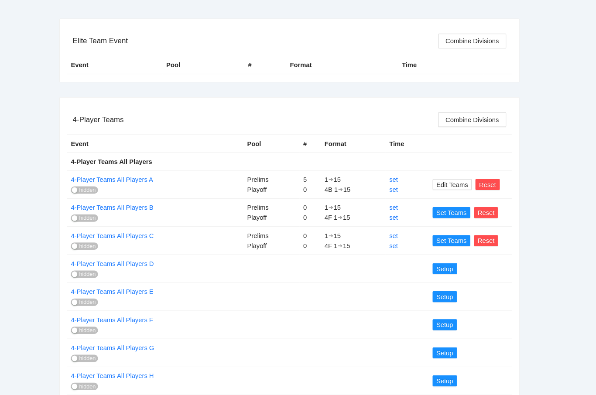
scroll to position [153, 0]
click at [437, 227] on span "Set Teams" at bounding box center [451, 228] width 29 height 10
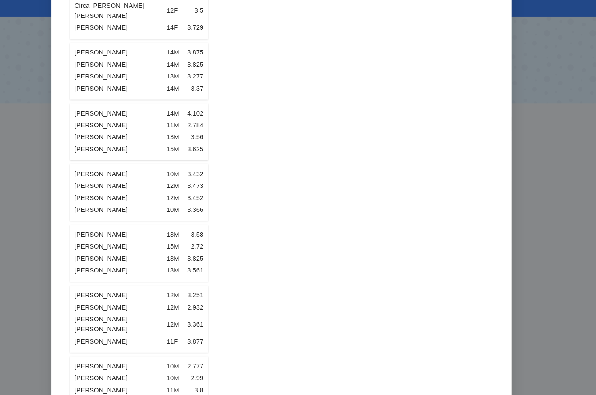
scroll to position [544, 0]
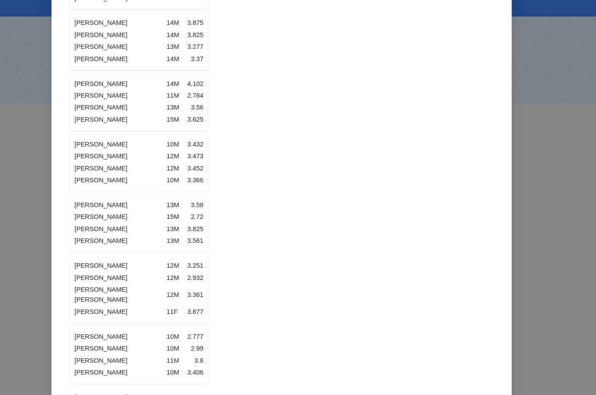
click at [32, 38] on div "Edit 4-Player Teams All Players C Unassigned ( 42 ) [PERSON_NAME] 11M 4.533 [PE…" at bounding box center [298, 197] width 596 height 395
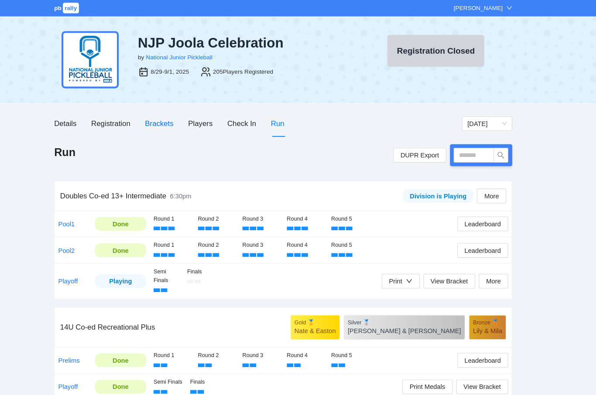
click at [166, 117] on div "Brackets" at bounding box center [179, 117] width 27 height 11
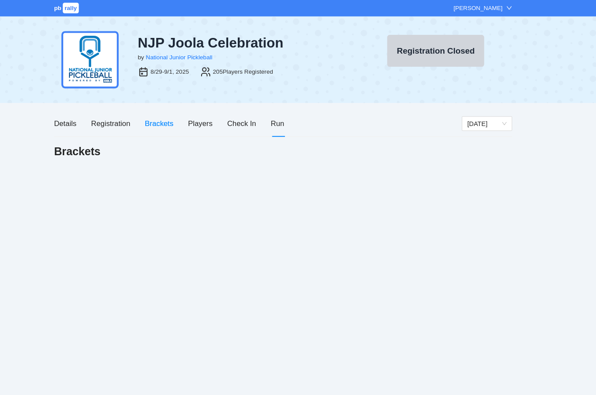
click at [161, 115] on div "Unknown error Please refresh the page and try again. OK" at bounding box center [298, 197] width 596 height 395
click at [159, 122] on div "Unknown error Please refresh the page and try again. OK" at bounding box center [298, 197] width 596 height 395
click at [159, 133] on div "Unknown error Please refresh the page and try again. OK" at bounding box center [298, 197] width 596 height 395
click at [166, 119] on div "Brackets" at bounding box center [179, 117] width 27 height 11
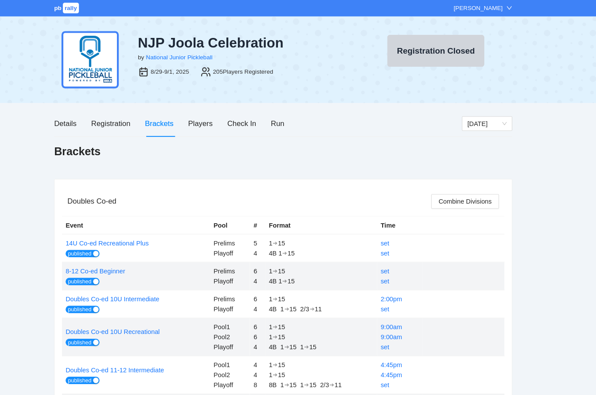
click at [477, 114] on span "[DATE]" at bounding box center [492, 117] width 38 height 13
click at [473, 165] on div "[DATE]" at bounding box center [492, 163] width 38 height 10
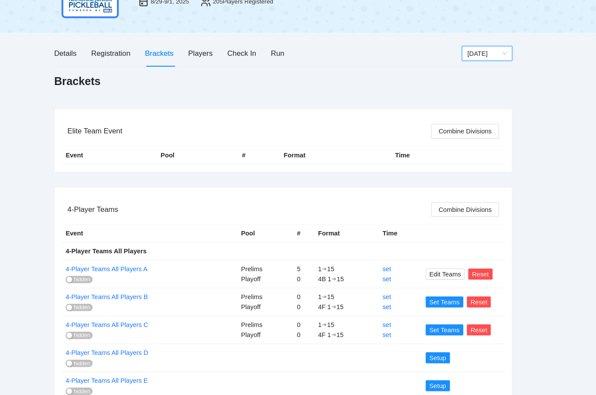
scroll to position [67, 0]
click at [437, 311] on span "Set Teams" at bounding box center [451, 314] width 29 height 10
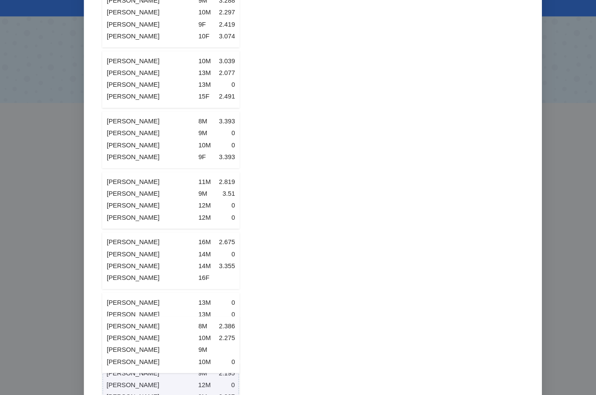
scroll to position [1917, 0]
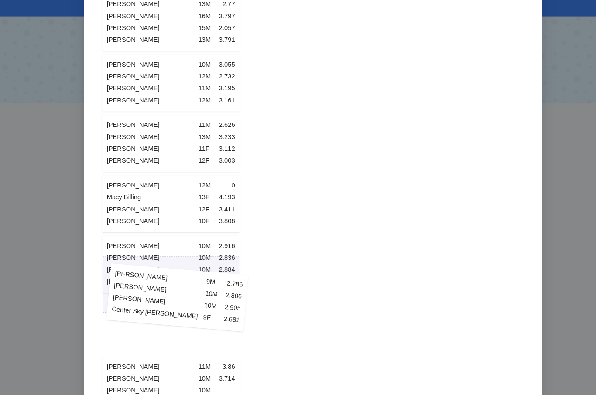
scroll to position [974, 0]
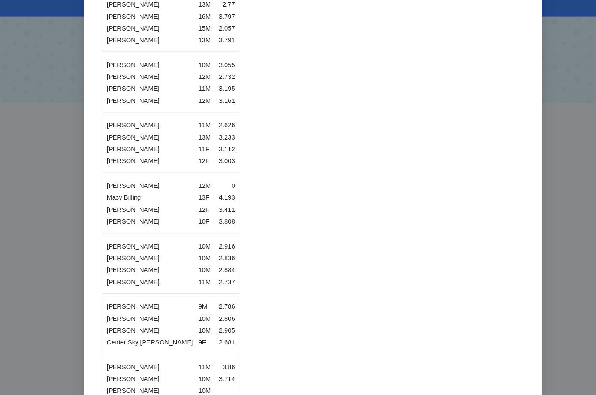
click at [508, 360] on div "Unassigned ( 42 ) [PERSON_NAME] 11M 4.533 [PERSON_NAME] 11F 3.844 [PERSON_NAME]…" at bounding box center [298, 326] width 436 height 2534
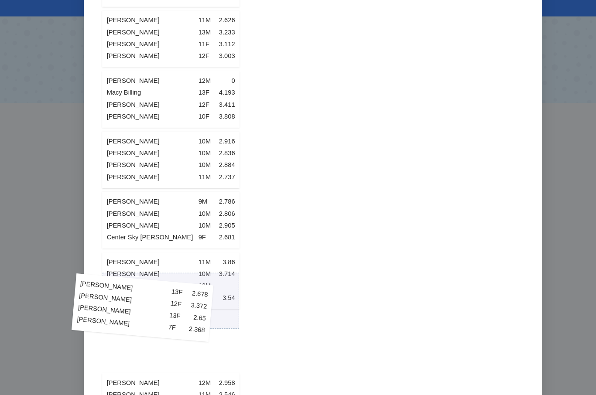
scroll to position [1074, 0]
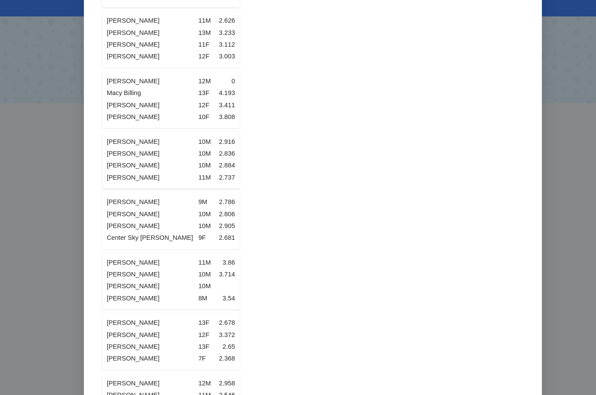
click at [523, 184] on div "Edit 4-Player Teams All Players C Unassigned ( 42 ) [PERSON_NAME] 11M 4.533 [PE…" at bounding box center [298, 197] width 596 height 395
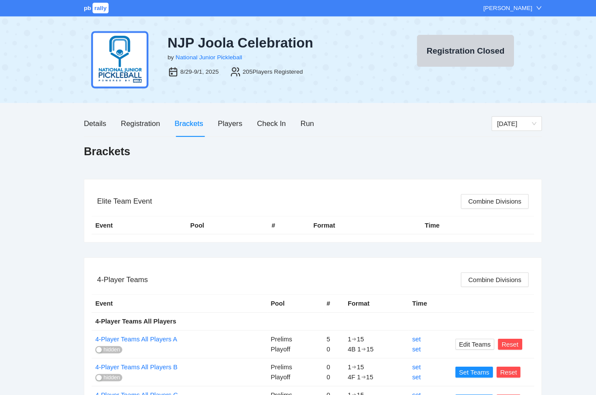
click at [515, 165] on div "Brackets" at bounding box center [298, 153] width 436 height 33
click at [440, 355] on span "Set Teams" at bounding box center [451, 355] width 29 height 10
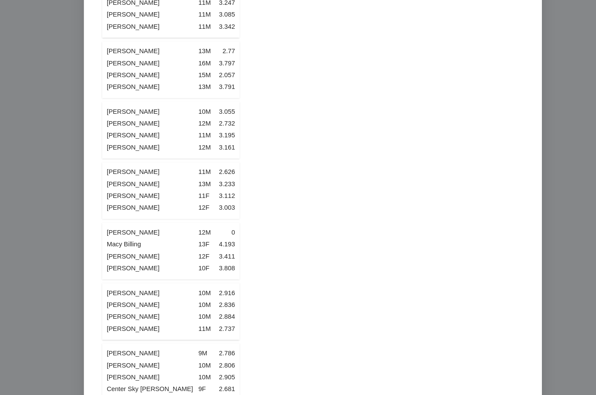
scroll to position [929, 0]
